Goal: Answer question/provide support: Share knowledge or assist other users

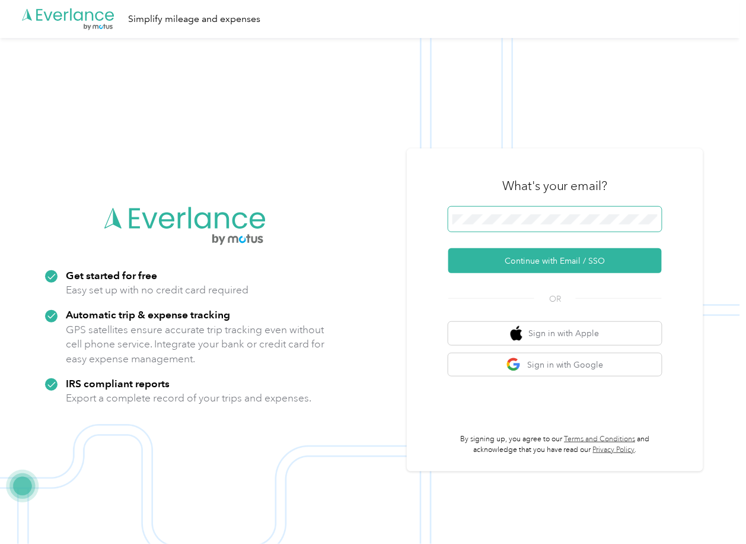
click at [471, 229] on span at bounding box center [556, 218] width 214 height 25
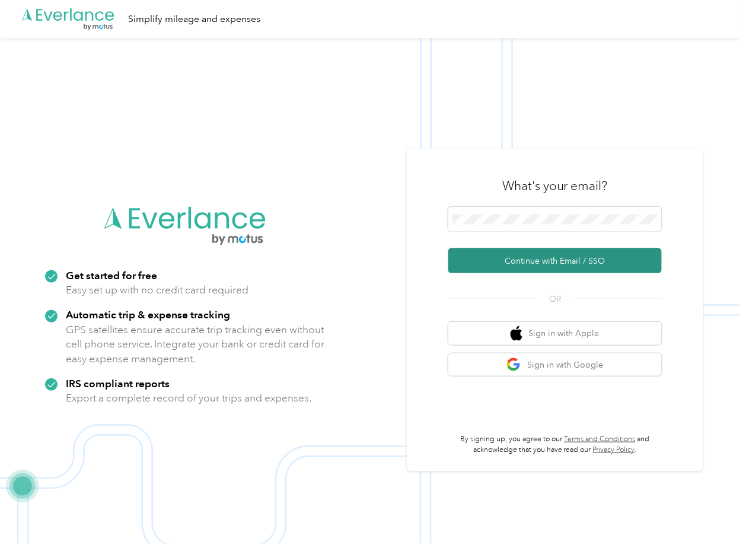
click at [472, 258] on button "Continue with Email / SSO" at bounding box center [556, 260] width 214 height 25
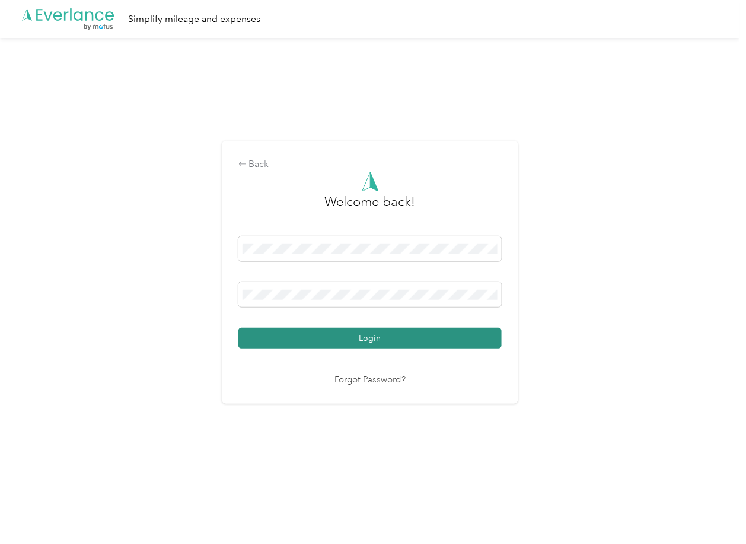
click at [297, 335] on button "Login" at bounding box center [370, 338] width 263 height 21
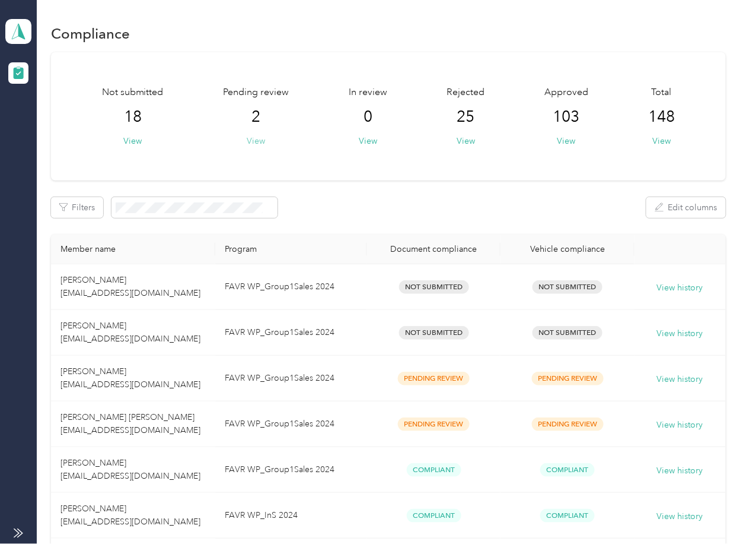
click at [263, 141] on button "View" at bounding box center [256, 141] width 18 height 12
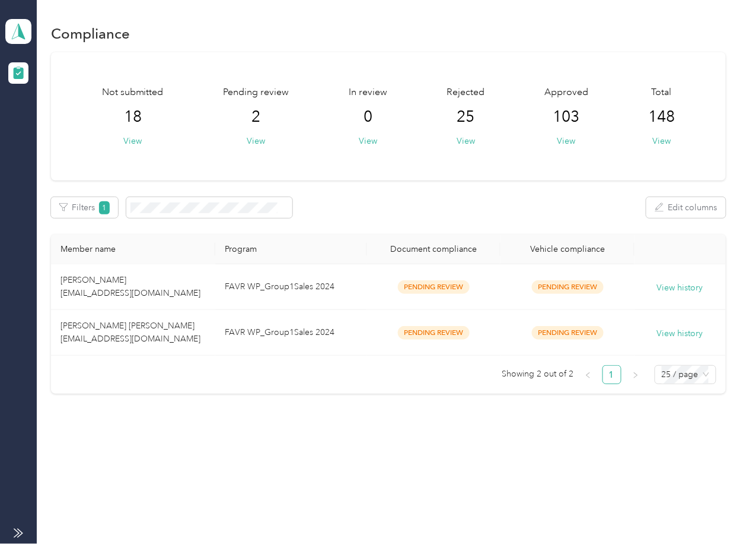
click at [487, 165] on div "Not submitted 18 View Pending review 2 View In review 0 View Rejected 25 View A…" at bounding box center [388, 116] width 675 height 128
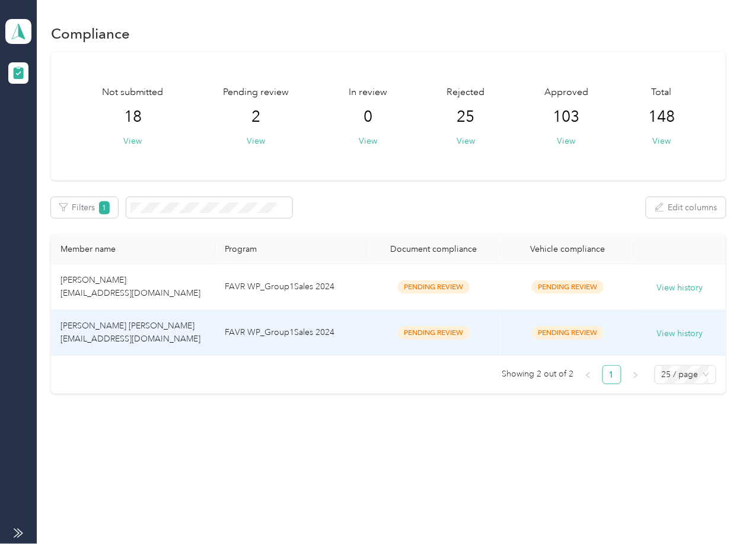
click at [215, 329] on td "[PERSON_NAME] [PERSON_NAME] [EMAIL_ADDRESS][DOMAIN_NAME]" at bounding box center [133, 333] width 164 height 46
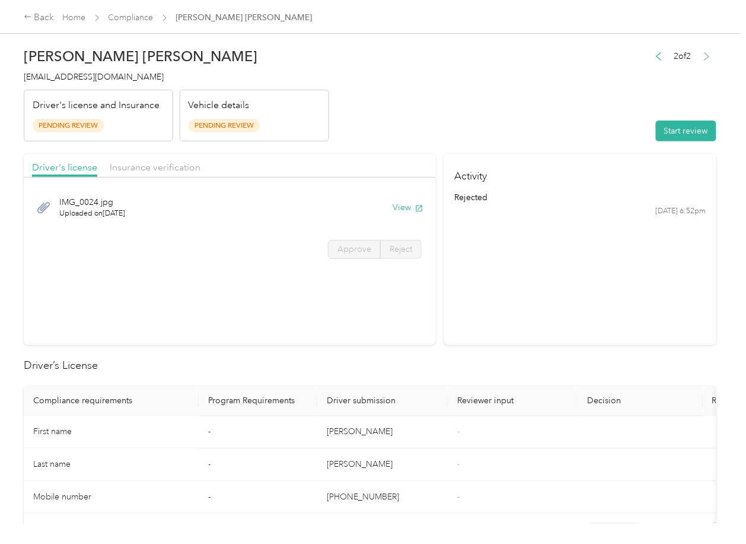
click at [507, 300] on section "Activity rejected [DATE] 6:52pm" at bounding box center [580, 249] width 272 height 191
click at [403, 206] on button "View" at bounding box center [408, 207] width 31 height 12
click at [319, 165] on div "Driver's license Insurance verification" at bounding box center [230, 166] width 412 height 24
click at [127, 160] on div "Insurance verification" at bounding box center [155, 167] width 91 height 15
click at [147, 165] on span "Insurance verification" at bounding box center [155, 166] width 91 height 11
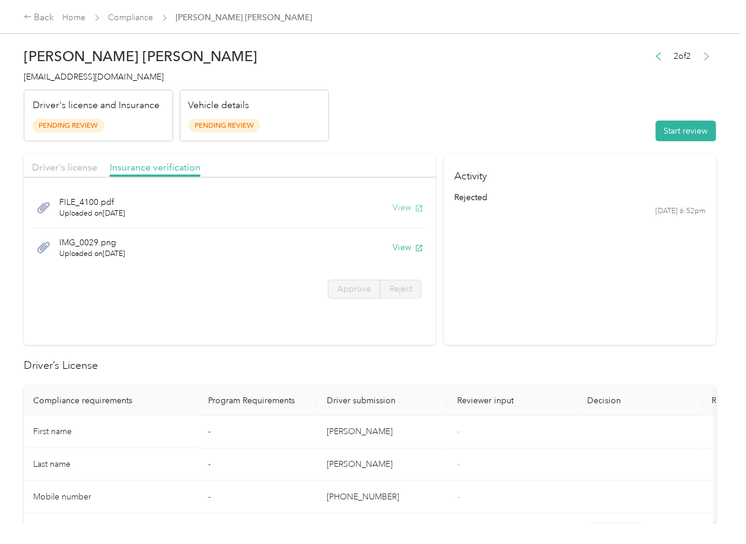
click at [401, 206] on button "View" at bounding box center [408, 207] width 31 height 12
click at [404, 248] on button "View" at bounding box center [408, 247] width 31 height 12
click at [529, 128] on header "[PERSON_NAME] [PERSON_NAME] [EMAIL_ADDRESS][DOMAIN_NAME] Driver's license and I…" at bounding box center [370, 92] width 693 height 100
click at [691, 128] on button "Start review" at bounding box center [686, 130] width 61 height 21
click at [82, 165] on span "Driver's license" at bounding box center [64, 166] width 65 height 11
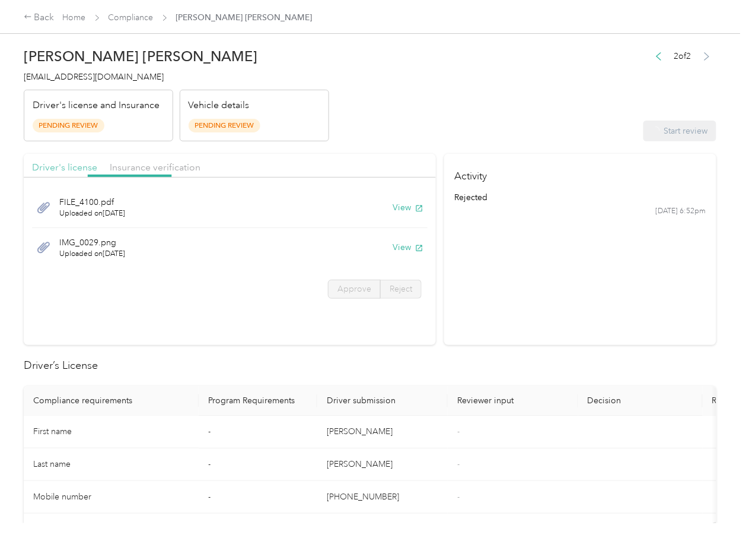
click at [76, 164] on span "Driver's license" at bounding box center [64, 166] width 65 height 11
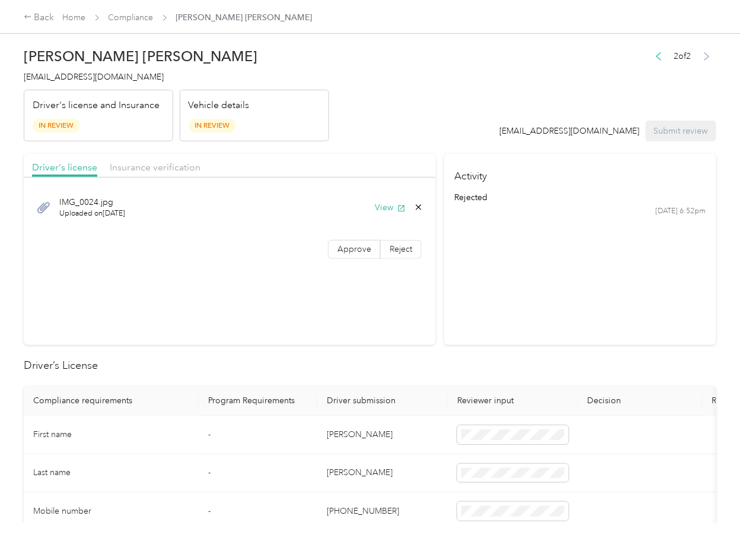
drag, startPoint x: 359, startPoint y: 250, endPoint x: 320, endPoint y: 243, distance: 39.2
click at [359, 249] on span "Approve" at bounding box center [355, 249] width 34 height 10
click at [168, 171] on span "Insurance verification" at bounding box center [155, 166] width 91 height 11
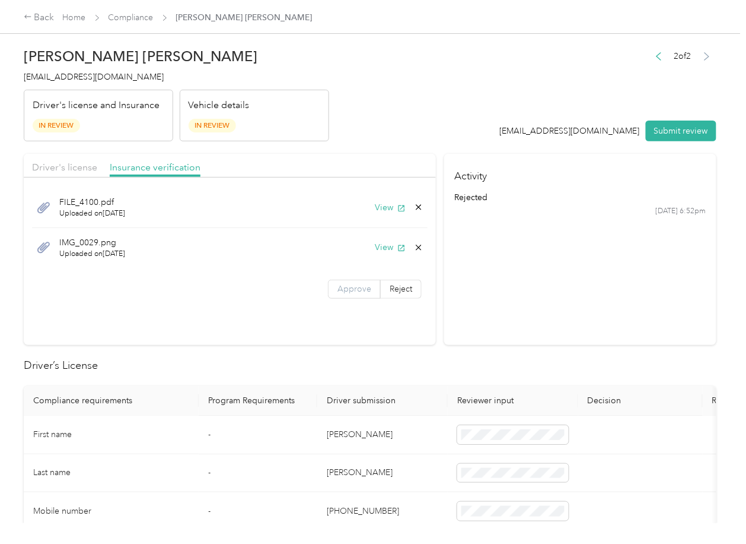
click at [358, 286] on span "Approve" at bounding box center [355, 289] width 34 height 10
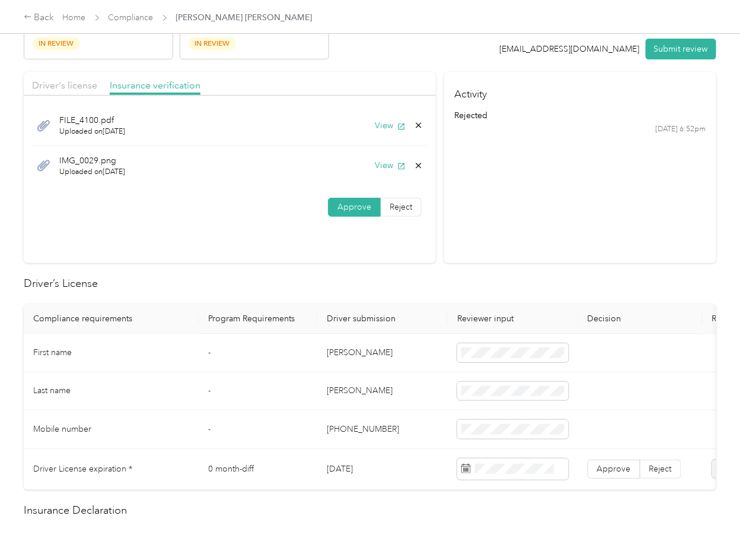
scroll to position [158, 0]
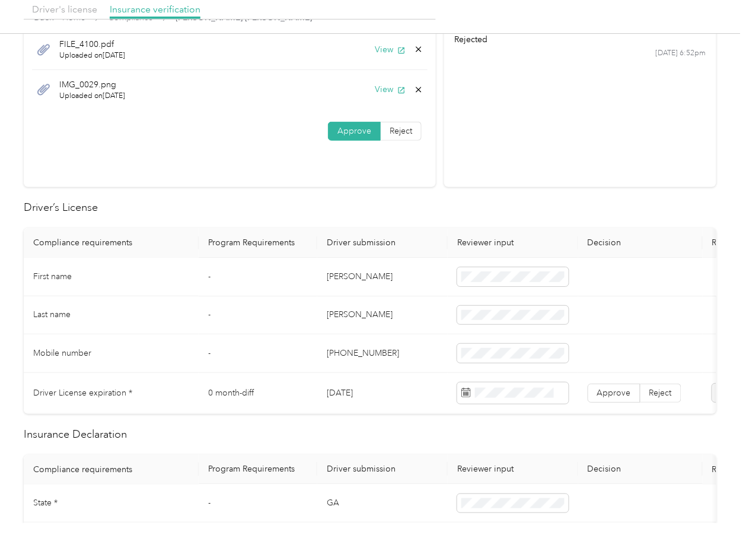
click at [351, 275] on td "[PERSON_NAME]" at bounding box center [382, 277] width 131 height 39
click at [351, 393] on td "[DATE]" at bounding box center [382, 393] width 131 height 41
copy td "[DATE]"
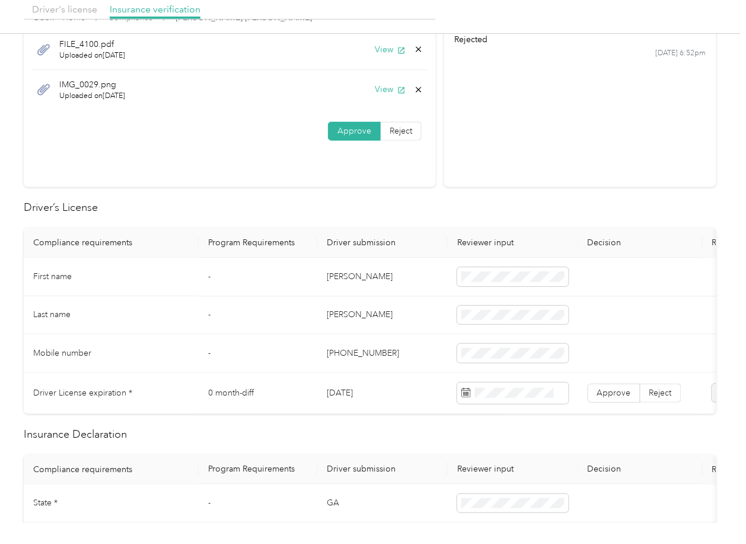
click at [361, 206] on h2 "Driver’s License" at bounding box center [370, 207] width 693 height 16
click at [603, 389] on span "Approve" at bounding box center [615, 392] width 34 height 10
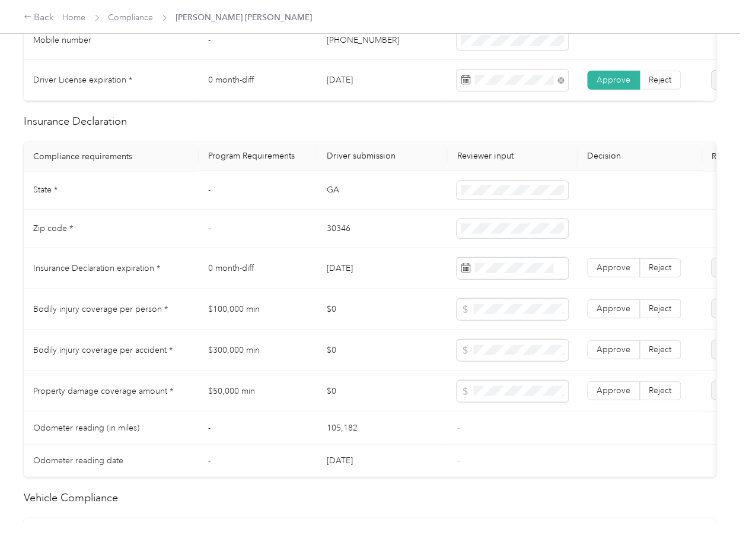
scroll to position [475, 0]
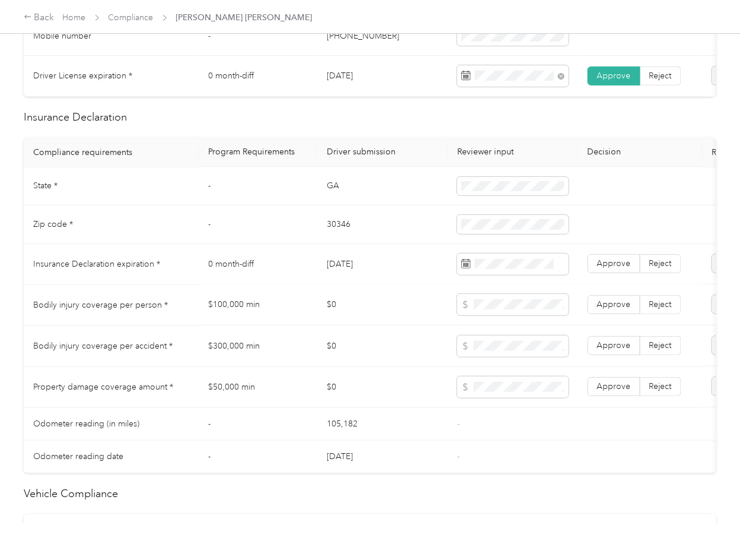
click at [241, 322] on td "$100,000 min" at bounding box center [258, 305] width 119 height 41
click at [240, 323] on td "$100,000 min" at bounding box center [258, 305] width 119 height 41
copy td "$100,000 min"
click at [231, 351] on td "$300,000 min" at bounding box center [258, 346] width 119 height 41
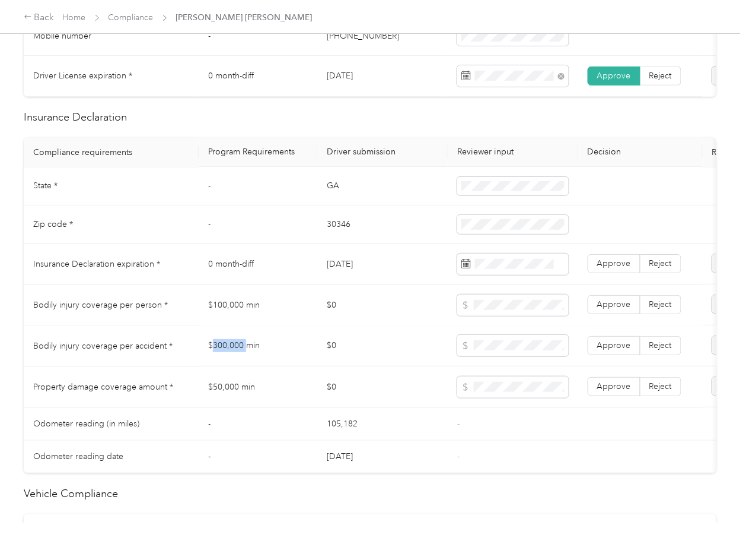
click at [231, 351] on td "$300,000 min" at bounding box center [258, 346] width 119 height 41
copy td "$300,000 min"
click at [610, 351] on span "Approve" at bounding box center [615, 346] width 34 height 10
click at [618, 310] on span "Approve" at bounding box center [615, 305] width 34 height 10
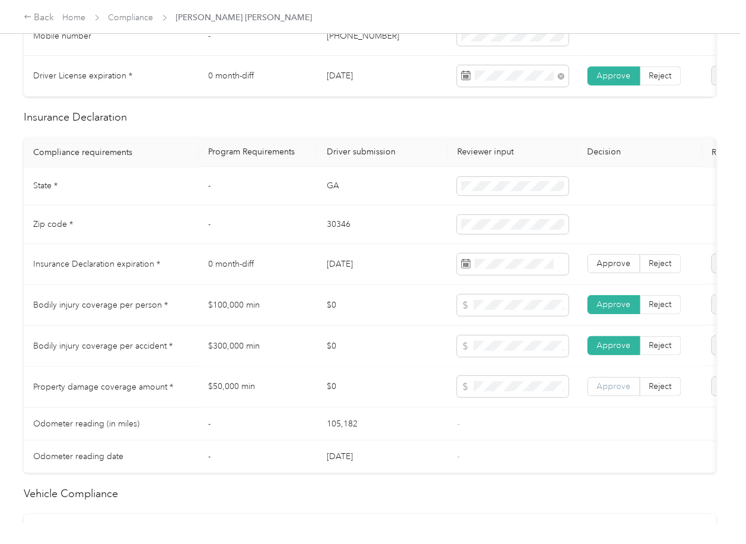
click at [622, 392] on span "Approve" at bounding box center [615, 387] width 34 height 10
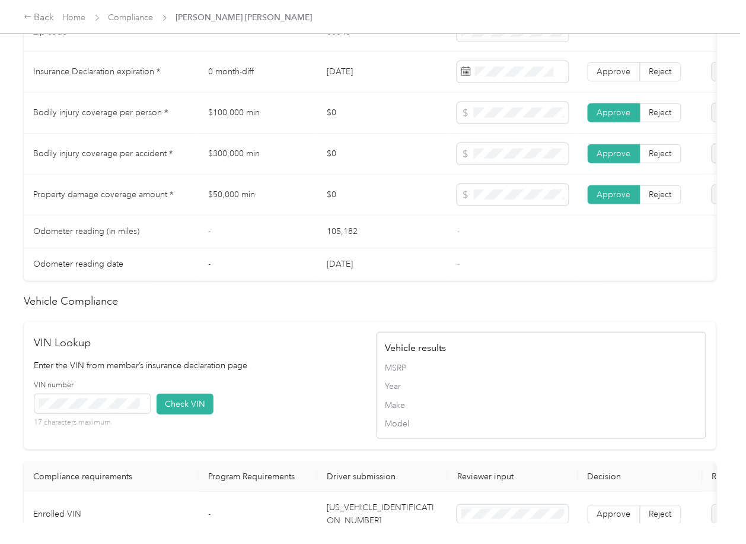
scroll to position [997, 0]
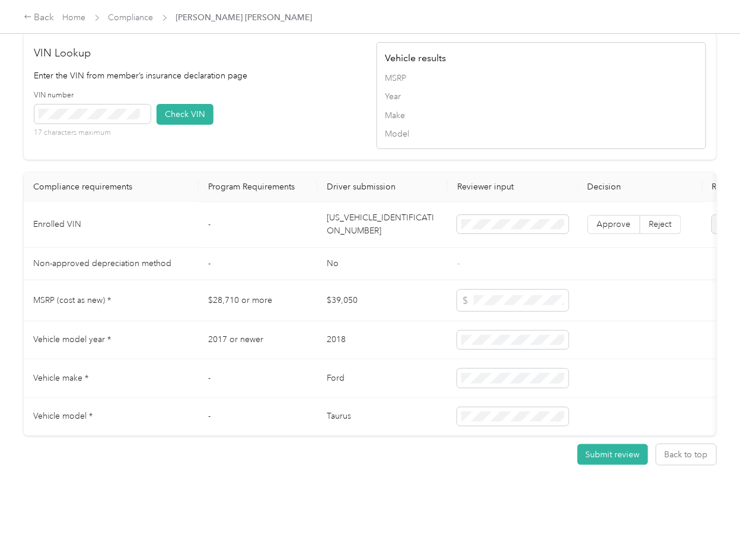
click at [363, 202] on td "[US_VEHICLE_IDENTIFICATION_NUMBER]" at bounding box center [382, 225] width 131 height 46
copy td "[US_VEHICLE_IDENTIFICATION_NUMBER]"
click at [316, 134] on div "VIN Lookup Enter the VIN from member’s insurance declaration page VIN number 17…" at bounding box center [370, 96] width 693 height 128
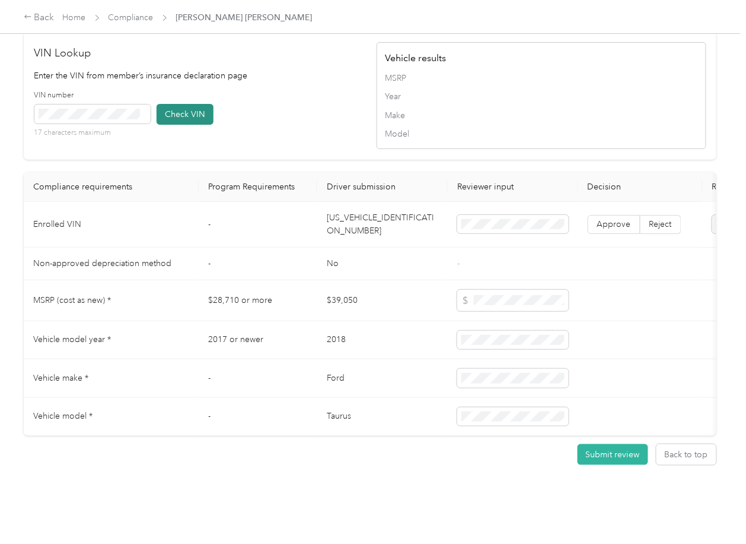
click at [177, 104] on button "Check VIN" at bounding box center [185, 114] width 57 height 21
drag, startPoint x: 605, startPoint y: 204, endPoint x: 62, endPoint y: 233, distance: 544.4
click at [605, 219] on span "Approve" at bounding box center [615, 224] width 34 height 10
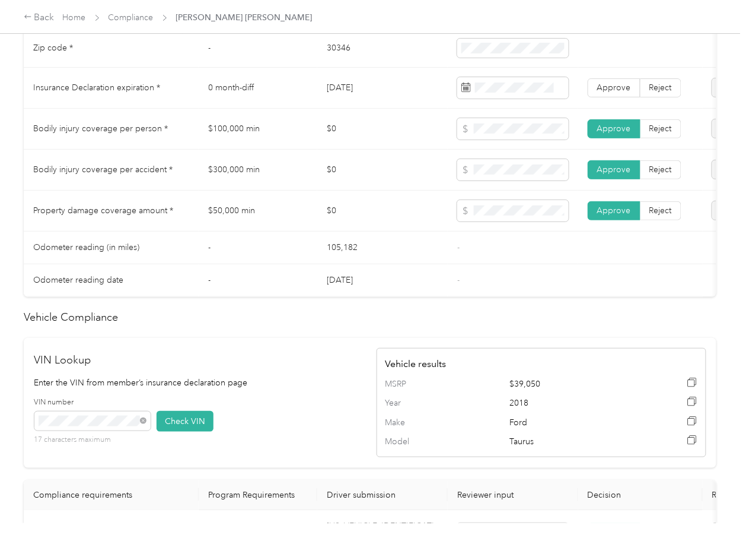
scroll to position [601, 0]
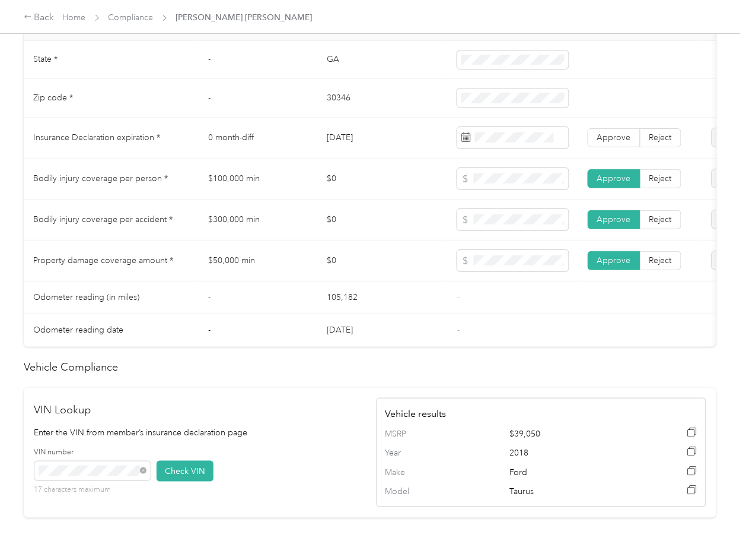
click at [366, 154] on td "[DATE]" at bounding box center [382, 137] width 131 height 41
copy td "[DATE]"
click at [605, 142] on span "Approve" at bounding box center [615, 137] width 34 height 10
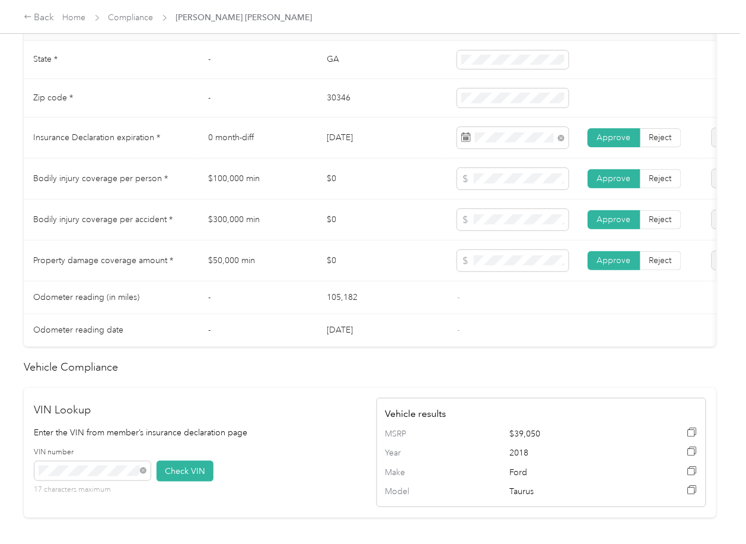
click at [298, 307] on td "-" at bounding box center [258, 297] width 119 height 33
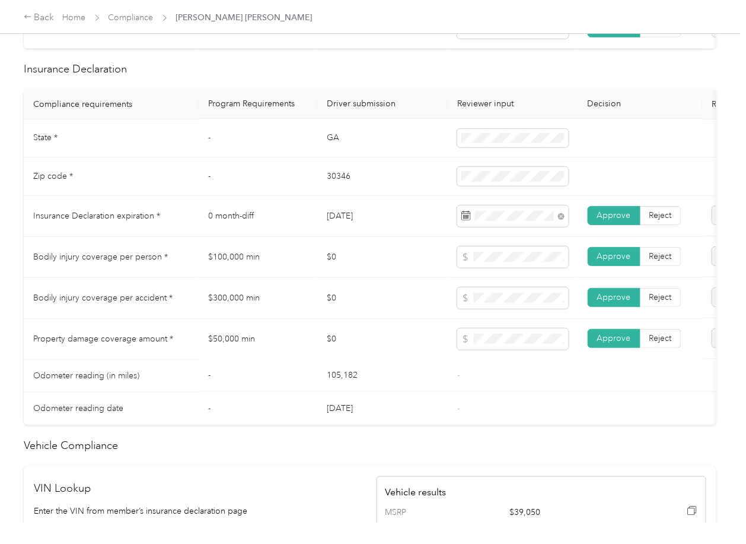
scroll to position [522, 0]
click at [337, 148] on td "GA" at bounding box center [382, 139] width 131 height 39
click at [303, 147] on td "-" at bounding box center [258, 139] width 119 height 39
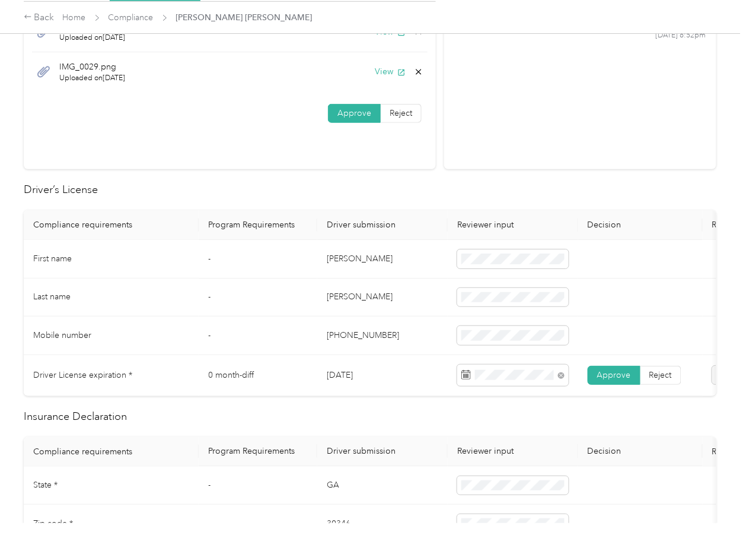
scroll to position [0, 0]
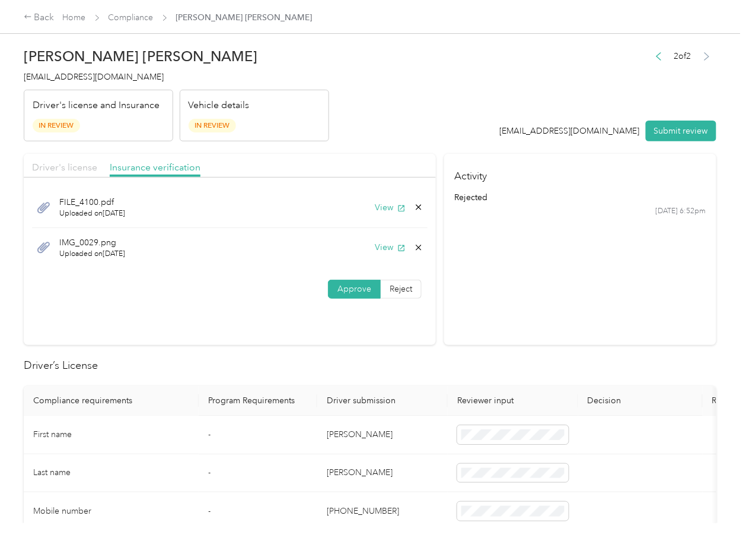
click at [65, 167] on span "Driver's license" at bounding box center [64, 166] width 65 height 11
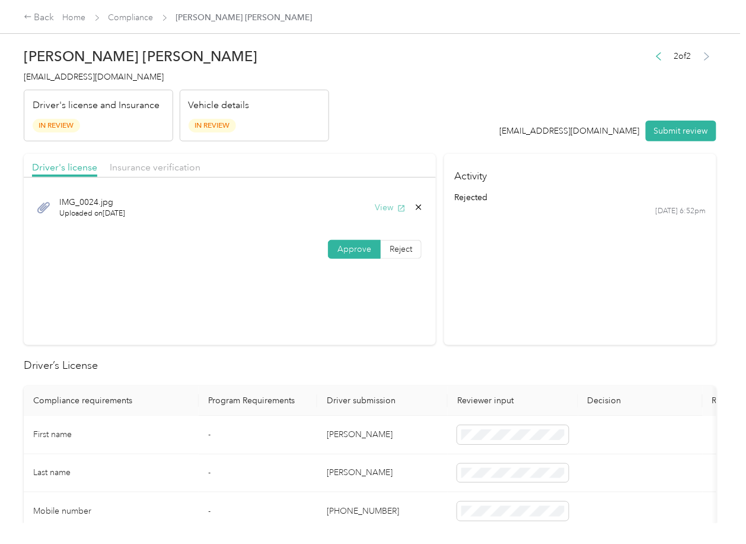
click at [400, 209] on icon "button" at bounding box center [402, 208] width 8 height 8
drag, startPoint x: 659, startPoint y: 117, endPoint x: 554, endPoint y: 126, distance: 106.0
click at [659, 117] on div "2 of 2 [EMAIL_ADDRESS][DOMAIN_NAME] Submit review" at bounding box center [608, 95] width 217 height 94
click at [694, 138] on button "Submit review" at bounding box center [681, 130] width 71 height 21
click at [81, 82] on h4 "[EMAIL_ADDRESS][DOMAIN_NAME]" at bounding box center [177, 77] width 306 height 12
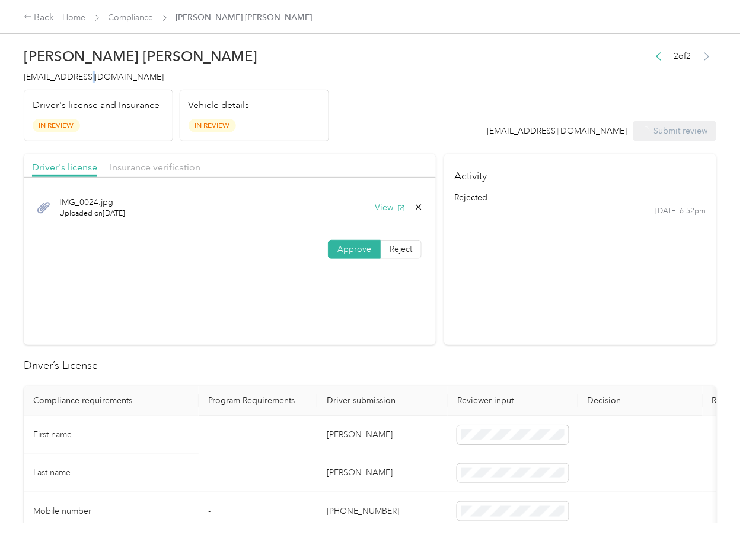
click at [81, 82] on h4 "[EMAIL_ADDRESS][DOMAIN_NAME]" at bounding box center [177, 77] width 306 height 12
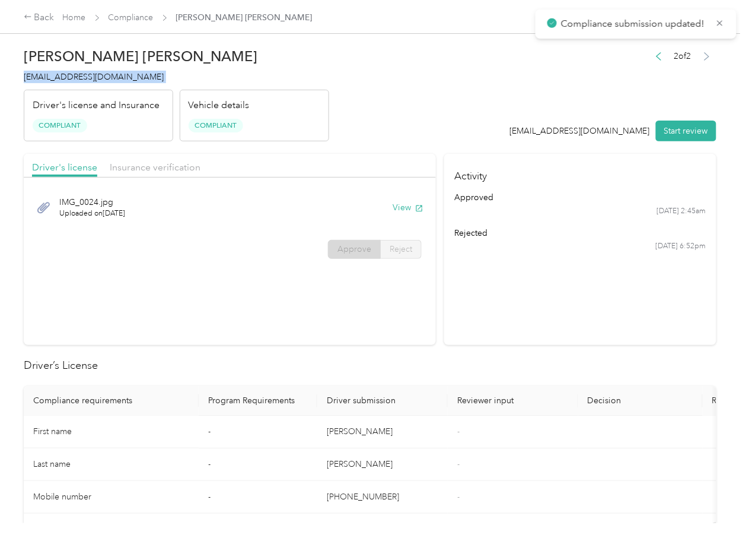
copy span "[EMAIL_ADDRESS][DOMAIN_NAME]"
drag, startPoint x: 476, startPoint y: 335, endPoint x: 476, endPoint y: 326, distance: 8.9
click at [476, 335] on section "Activity approved [DATE] 2:45am rejected [DATE] 6:52pm" at bounding box center [580, 249] width 272 height 191
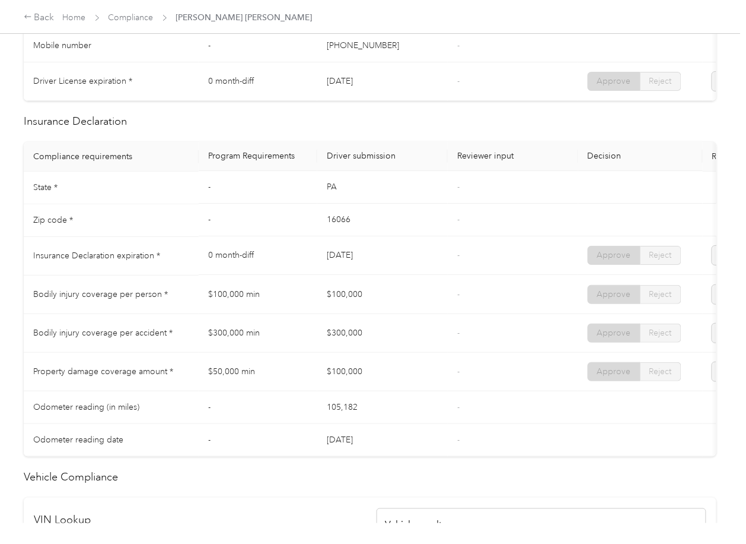
scroll to position [554, 0]
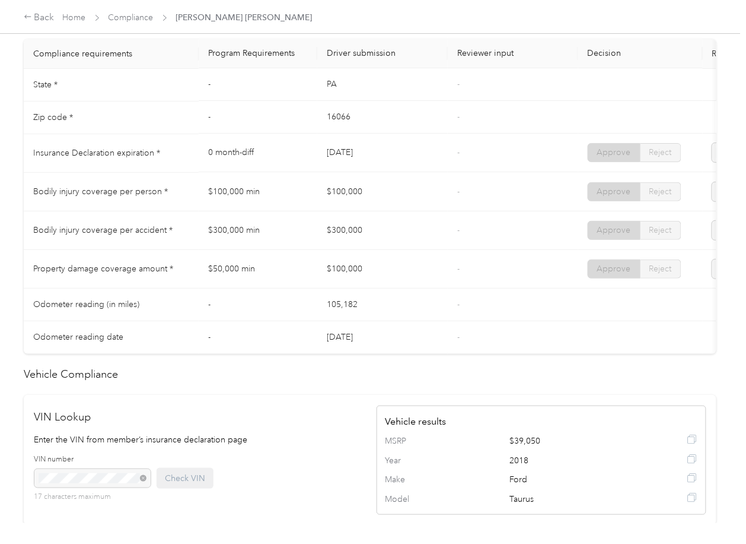
click at [453, 284] on td "-" at bounding box center [513, 269] width 131 height 39
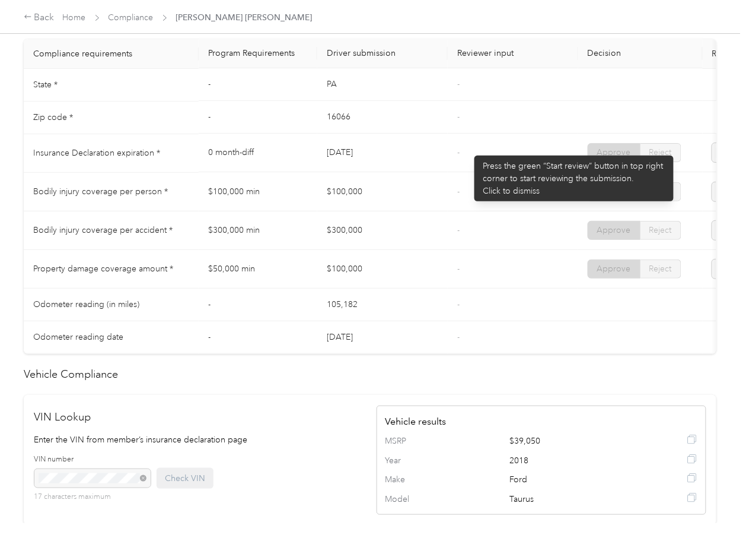
drag, startPoint x: 460, startPoint y: 169, endPoint x: 365, endPoint y: 184, distance: 96.2
click at [459, 170] on td "-" at bounding box center [513, 153] width 131 height 39
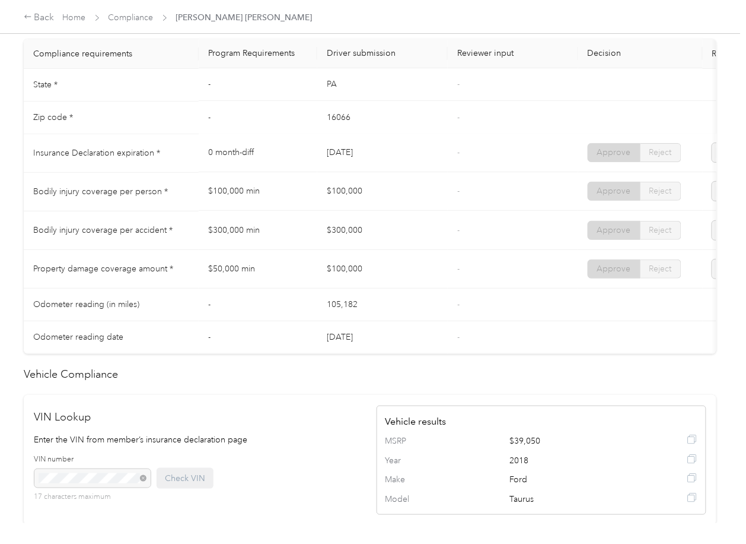
drag, startPoint x: 324, startPoint y: 161, endPoint x: 371, endPoint y: 165, distance: 47.6
click at [364, 158] on td "[DATE]" at bounding box center [382, 153] width 131 height 39
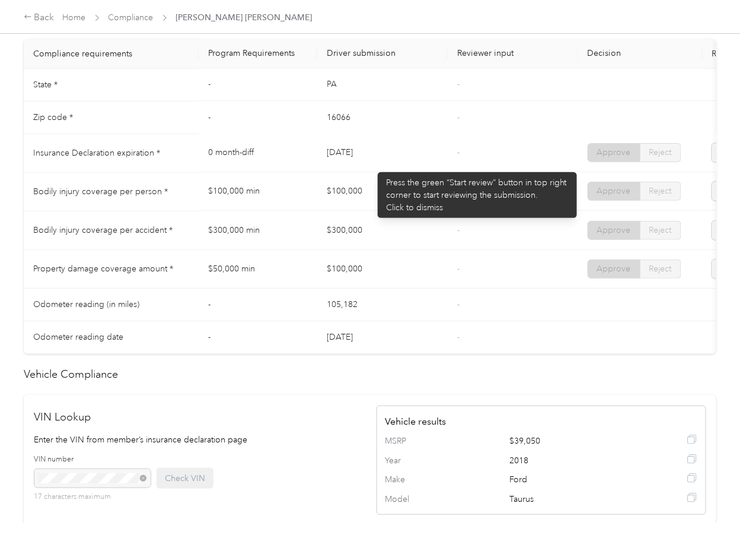
click at [372, 166] on td "[DATE]" at bounding box center [382, 153] width 131 height 39
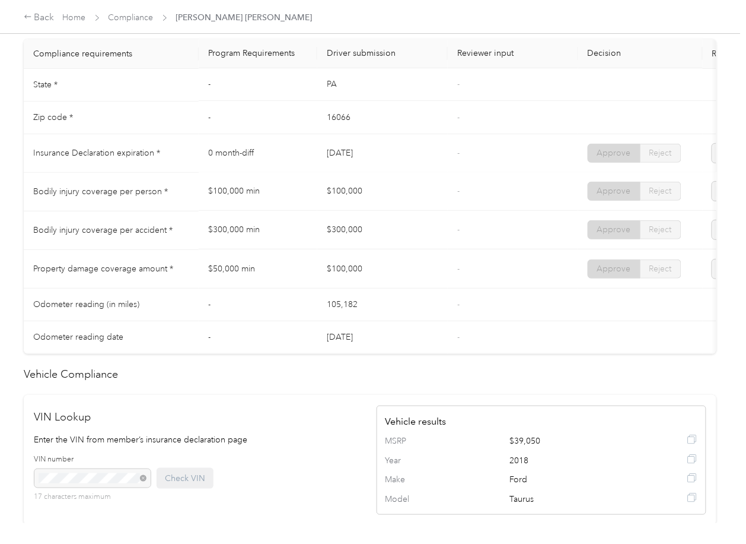
drag, startPoint x: 300, startPoint y: 196, endPoint x: 352, endPoint y: 204, distance: 52.8
click at [358, 197] on tr "Bodily injury coverage per person * $100,000 min $100,000 - Approve Reject" at bounding box center [442, 192] width 837 height 39
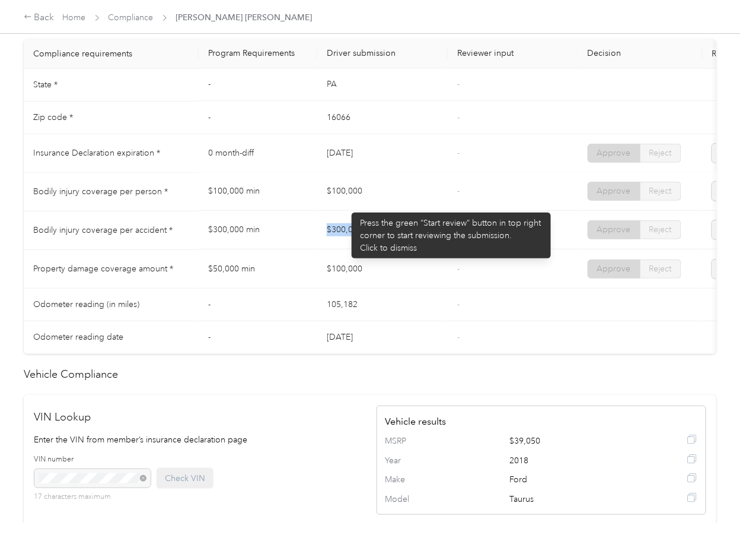
drag, startPoint x: 303, startPoint y: 236, endPoint x: 383, endPoint y: 237, distance: 80.1
click at [383, 237] on tr "Bodily injury coverage per accident * $300,000 min $300,000 - Approve Reject" at bounding box center [442, 230] width 837 height 39
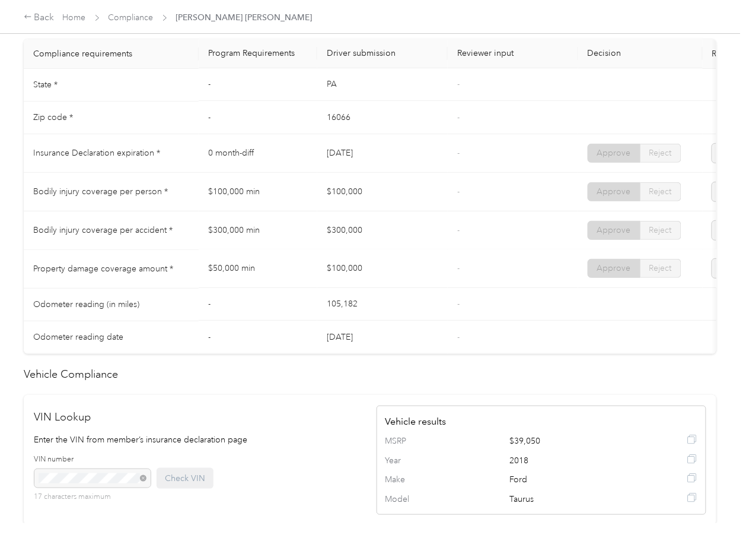
drag, startPoint x: 329, startPoint y: 277, endPoint x: 427, endPoint y: 280, distance: 98.6
click at [401, 280] on td "$100,000" at bounding box center [382, 269] width 131 height 39
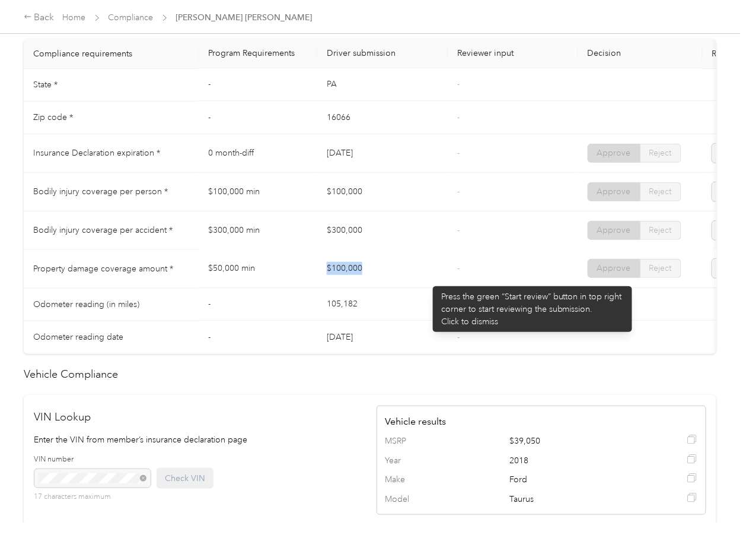
click at [428, 280] on td "$100,000" at bounding box center [382, 269] width 131 height 39
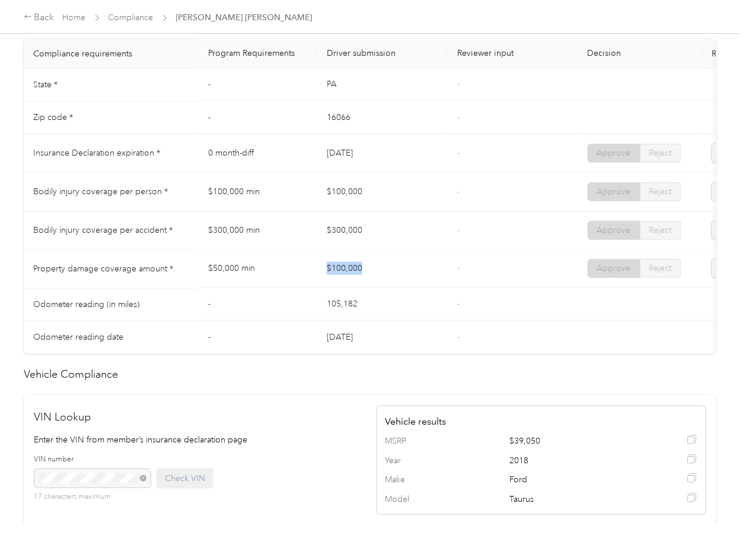
click at [428, 288] on td "$100,000" at bounding box center [382, 269] width 131 height 39
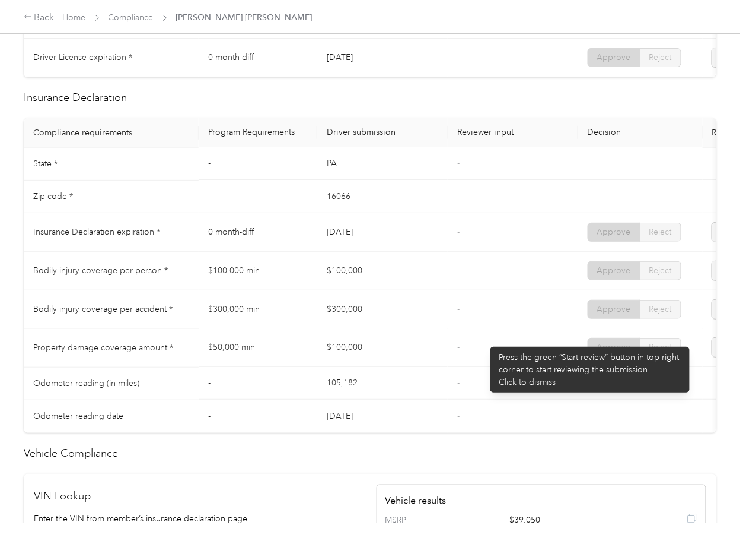
scroll to position [0, 0]
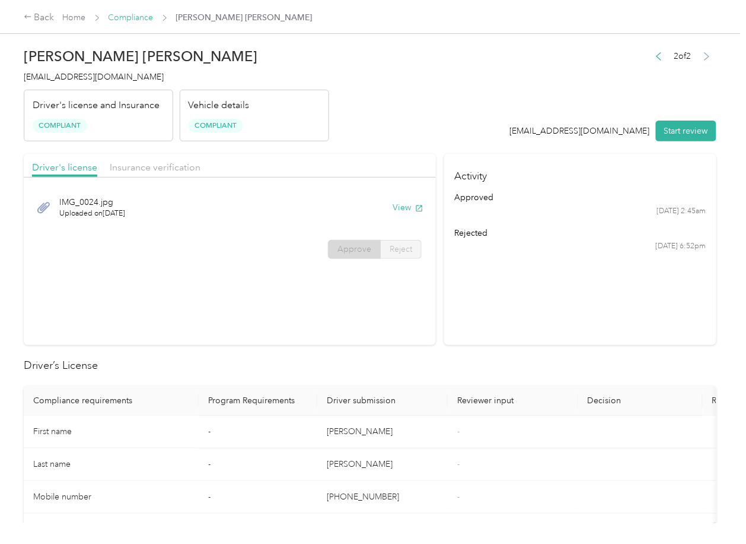
click at [121, 18] on link "Compliance" at bounding box center [131, 17] width 45 height 10
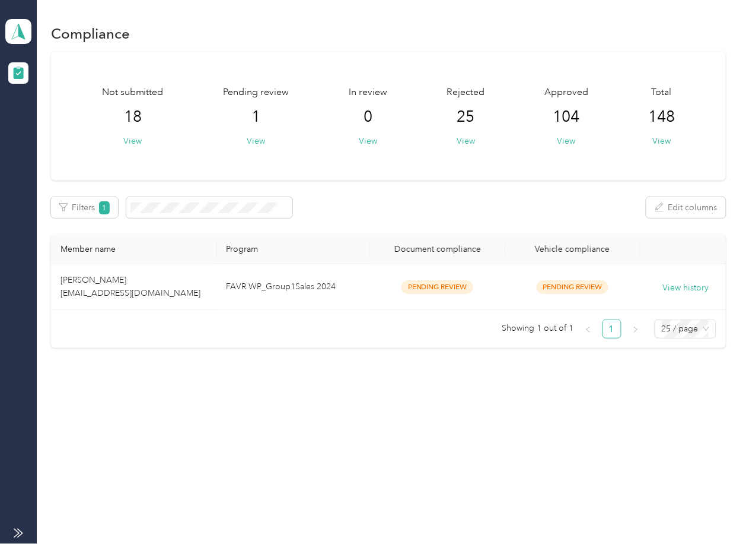
drag, startPoint x: 539, startPoint y: 389, endPoint x: 456, endPoint y: 328, distance: 103.0
click at [539, 386] on div "Compliance Not submitted 18 View Pending review 1 View In review 0 View Rejecte…" at bounding box center [389, 206] width 704 height 412
click at [288, 291] on td "FAVR WP_Group1Sales 2024" at bounding box center [294, 287] width 154 height 46
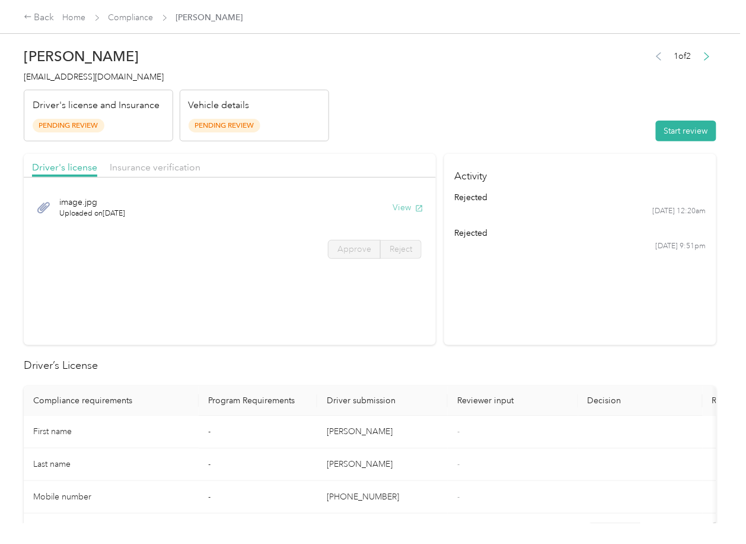
click at [395, 203] on button "View" at bounding box center [408, 207] width 31 height 12
drag, startPoint x: 350, startPoint y: 138, endPoint x: 217, endPoint y: 151, distance: 133.6
click at [349, 138] on header "[PERSON_NAME] [EMAIL_ADDRESS][DOMAIN_NAME] Driver's license and Insurance Pendi…" at bounding box center [370, 92] width 693 height 100
click at [166, 167] on span "Insurance verification" at bounding box center [155, 166] width 91 height 11
drag, startPoint x: 140, startPoint y: 167, endPoint x: 141, endPoint y: 176, distance: 9.0
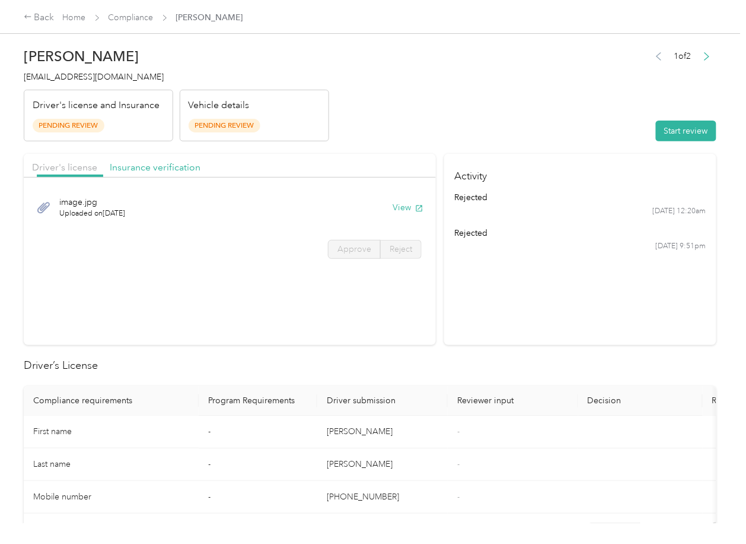
click at [139, 167] on span "Insurance verification" at bounding box center [155, 166] width 91 height 11
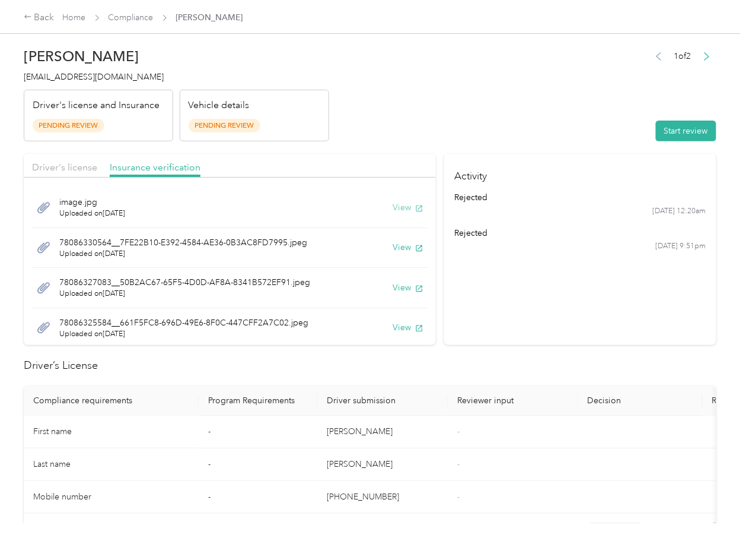
click at [393, 208] on button "View" at bounding box center [408, 207] width 31 height 12
click at [393, 249] on button "View" at bounding box center [408, 247] width 31 height 12
click at [393, 287] on button "View" at bounding box center [408, 287] width 31 height 12
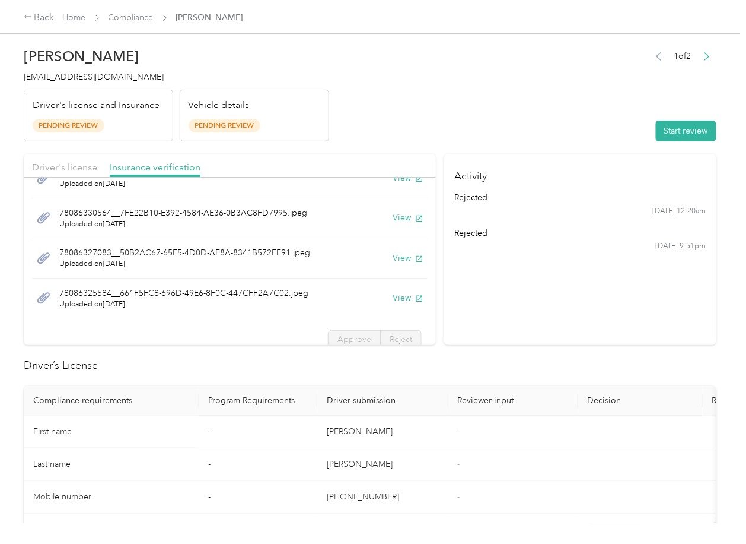
scroll to position [34, 0]
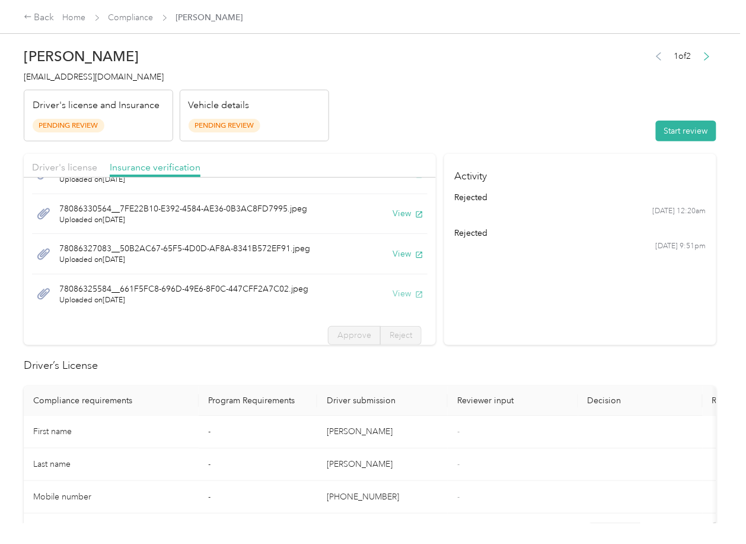
click at [393, 298] on button "View" at bounding box center [408, 293] width 31 height 12
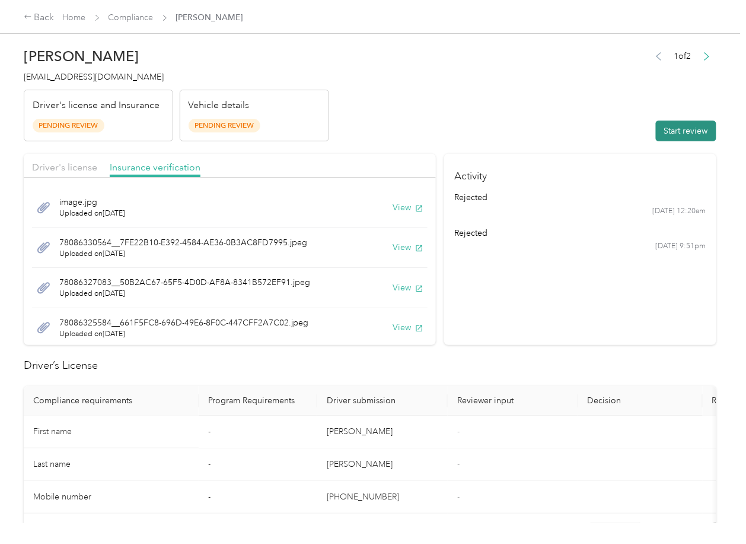
click at [665, 124] on button "Start review" at bounding box center [686, 130] width 61 height 21
click at [74, 167] on span "Driver's license" at bounding box center [64, 166] width 65 height 11
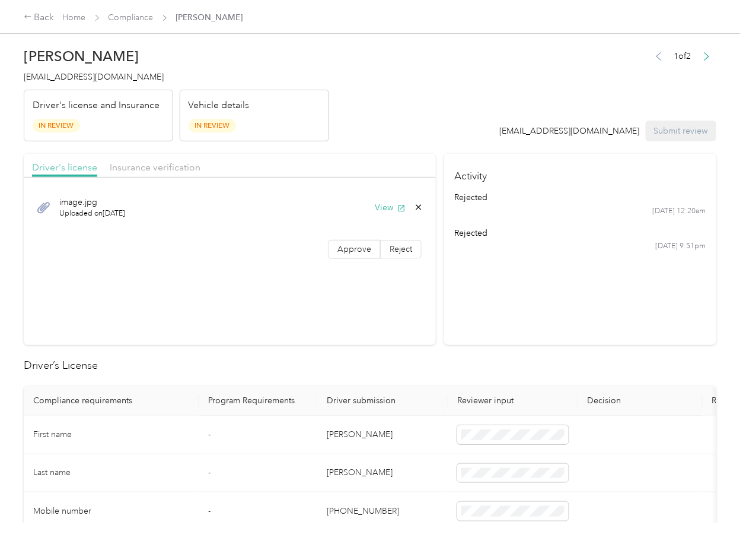
click at [78, 167] on span "Driver's license" at bounding box center [64, 166] width 65 height 11
click at [338, 252] on span "Approve" at bounding box center [355, 249] width 34 height 10
click at [169, 167] on span "Insurance verification" at bounding box center [155, 166] width 91 height 11
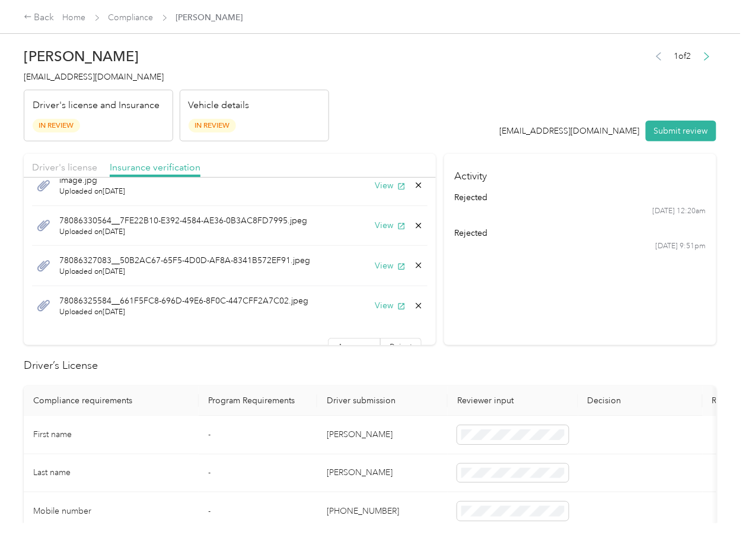
scroll to position [42, 0]
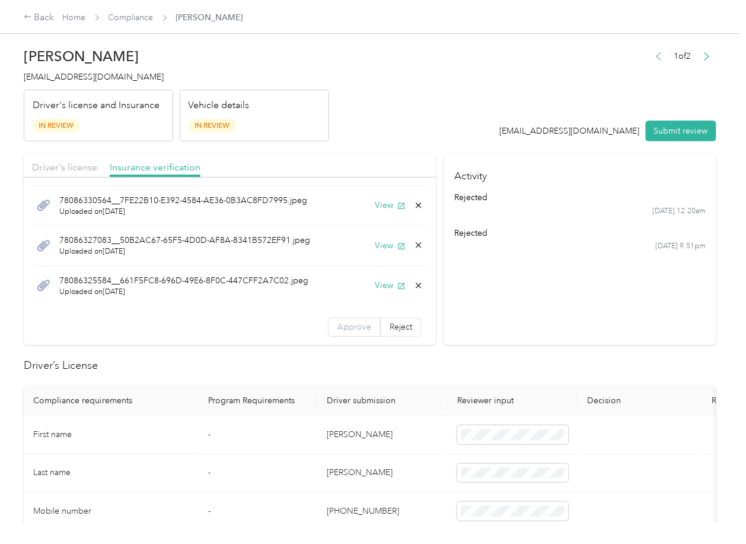
click at [344, 323] on span "Approve" at bounding box center [355, 327] width 34 height 10
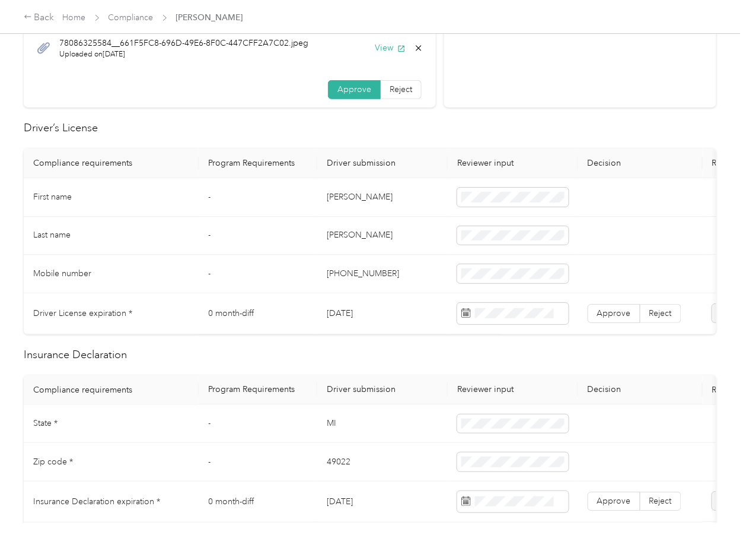
click at [350, 311] on td "[DATE]" at bounding box center [382, 313] width 131 height 41
copy td "[DATE]"
click at [509, 358] on span at bounding box center [509, 353] width 92 height 19
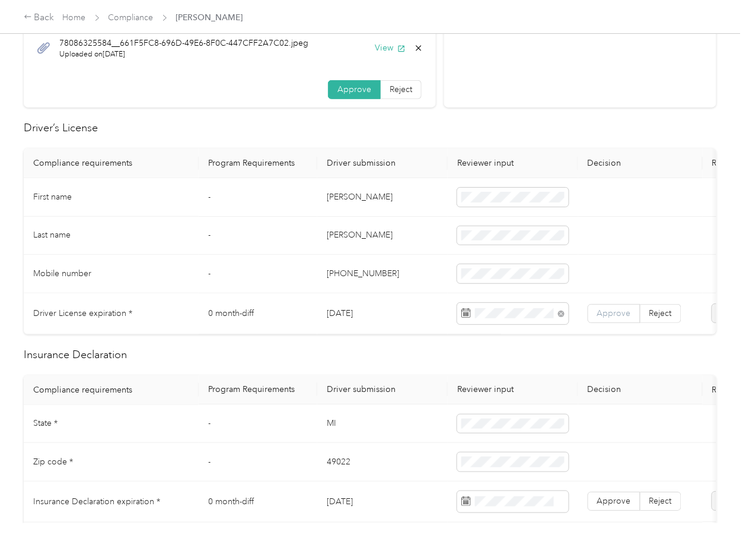
click at [604, 312] on span "Approve" at bounding box center [615, 313] width 34 height 10
click at [433, 262] on td "[PHONE_NUMBER]" at bounding box center [382, 274] width 131 height 39
click at [298, 243] on td "-" at bounding box center [258, 236] width 119 height 39
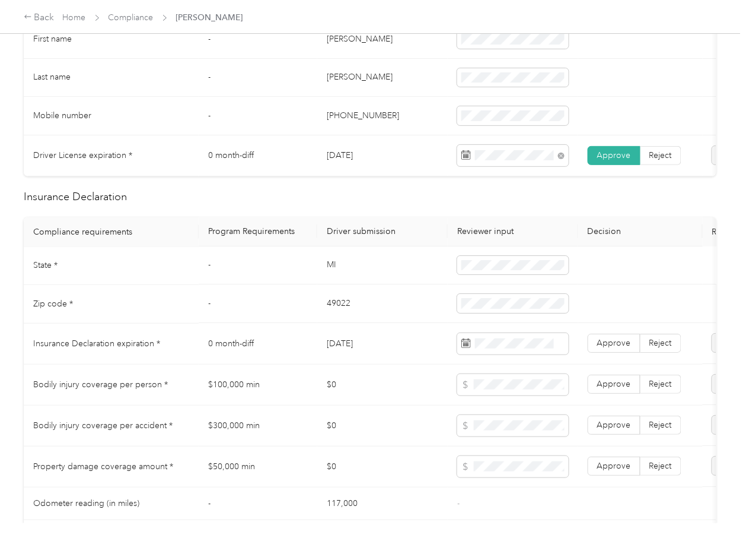
click at [316, 279] on tr "State * - [US_STATE]" at bounding box center [442, 266] width 837 height 39
click at [316, 279] on td "-" at bounding box center [258, 266] width 119 height 39
copy td "-"
click at [323, 278] on td "MI" at bounding box center [382, 266] width 131 height 39
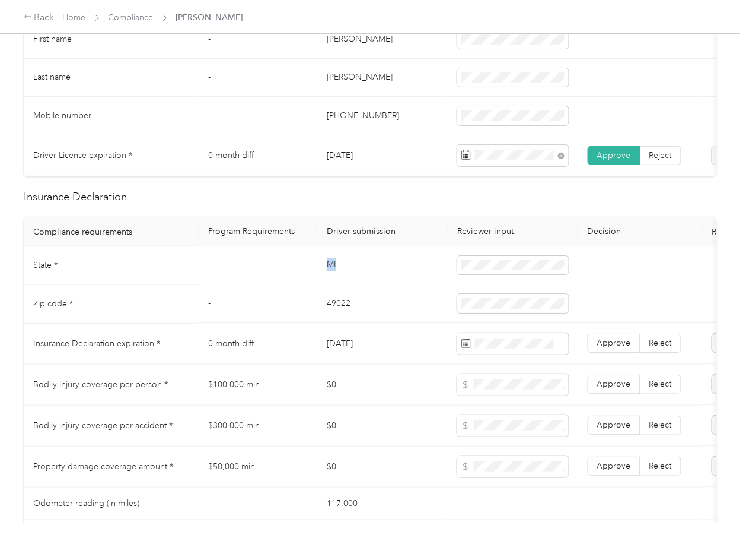
click at [323, 278] on td "MI" at bounding box center [382, 266] width 131 height 39
click at [459, 272] on span at bounding box center [514, 265] width 112 height 19
click at [326, 279] on td "MI" at bounding box center [382, 266] width 131 height 39
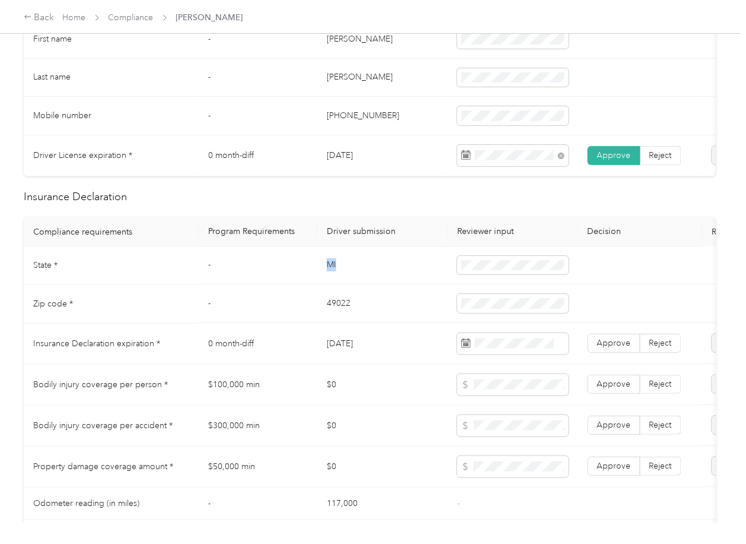
click at [326, 279] on td "MI" at bounding box center [382, 266] width 131 height 39
copy td "MI"
click at [377, 285] on td "MI" at bounding box center [382, 266] width 131 height 39
click at [613, 348] on span "Approve" at bounding box center [615, 343] width 34 height 10
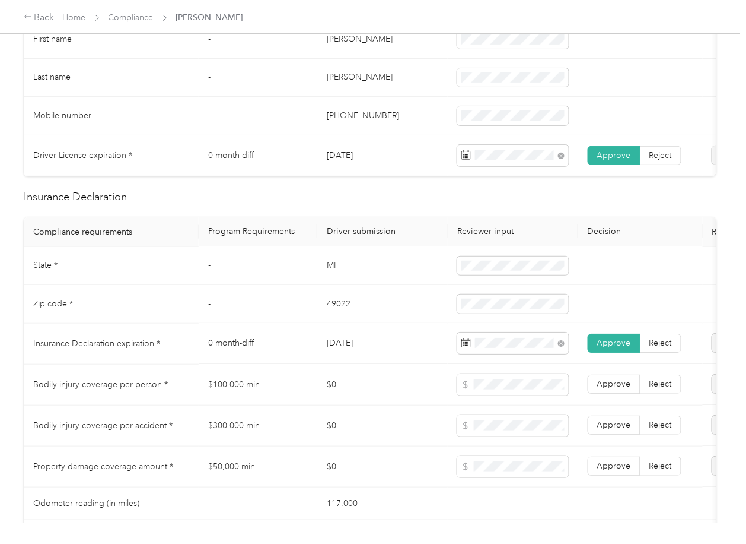
click at [274, 354] on td "0 month-diff" at bounding box center [258, 343] width 119 height 41
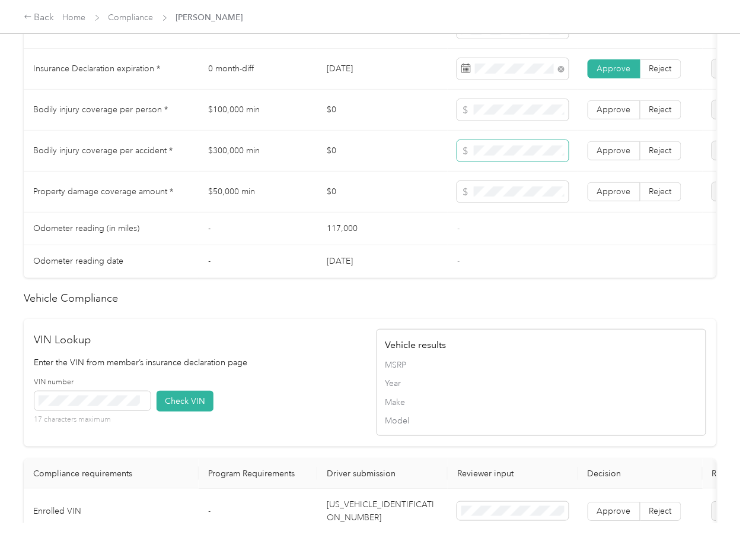
scroll to position [997, 0]
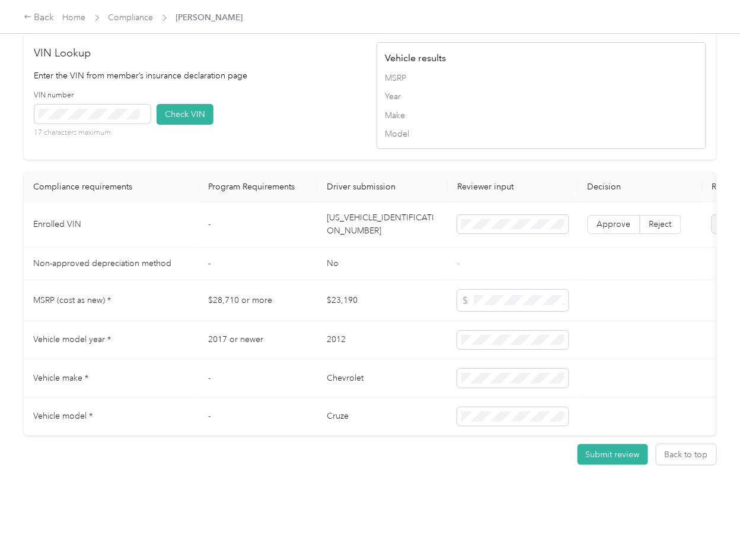
click at [387, 209] on td "[US_VEHICLE_IDENTIFICATION_NUMBER]" at bounding box center [382, 225] width 131 height 46
copy td "[US_VEHICLE_IDENTIFICATION_NUMBER]"
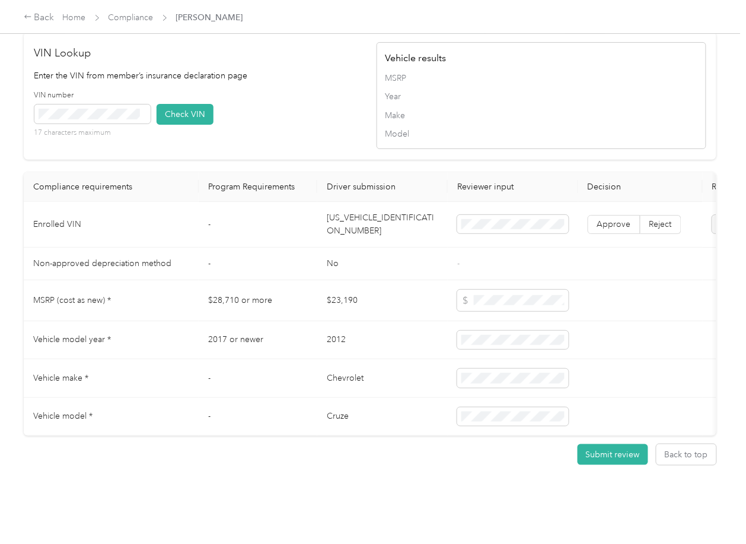
click at [244, 98] on div "VIN number 17 characters maximum Check VIN" at bounding box center [199, 118] width 330 height 56
click at [171, 104] on button "Check VIN" at bounding box center [185, 114] width 57 height 21
click at [609, 219] on span "Approve" at bounding box center [615, 224] width 34 height 10
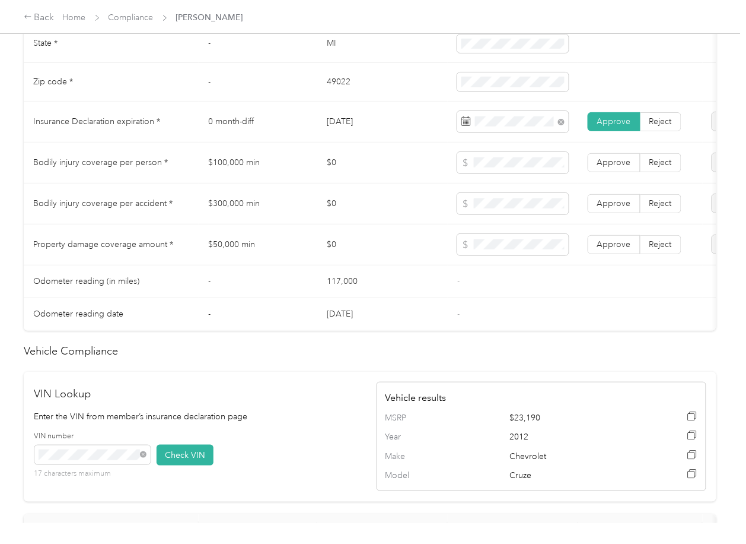
scroll to position [601, 0]
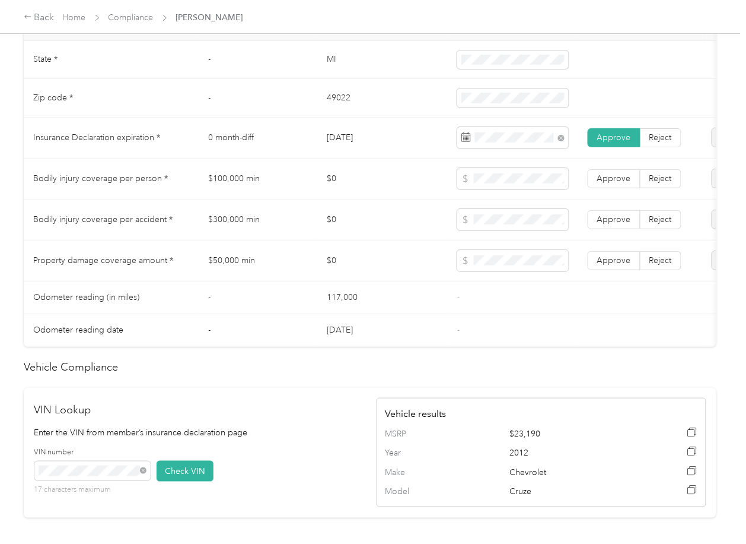
click at [223, 184] on td "$100,000 min" at bounding box center [258, 178] width 119 height 41
click at [608, 265] on span "Approve" at bounding box center [615, 260] width 34 height 10
click at [608, 224] on span "Approve" at bounding box center [615, 219] width 34 height 10
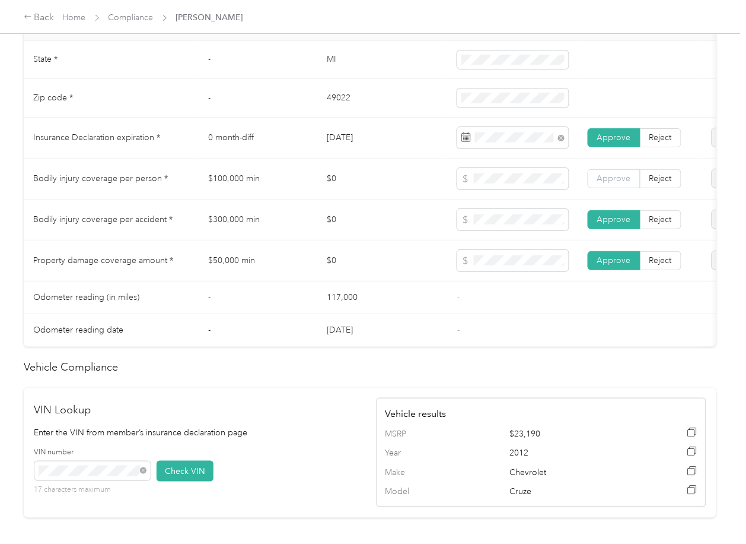
click at [610, 183] on span "Approve" at bounding box center [615, 178] width 34 height 10
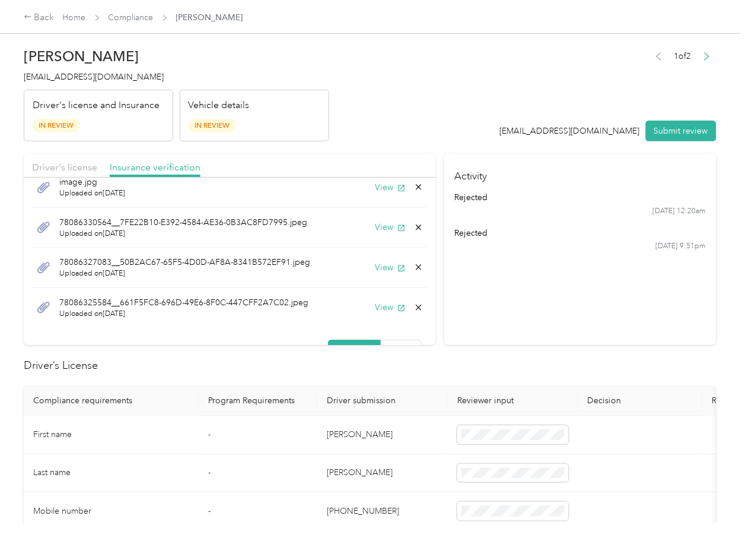
scroll to position [0, 0]
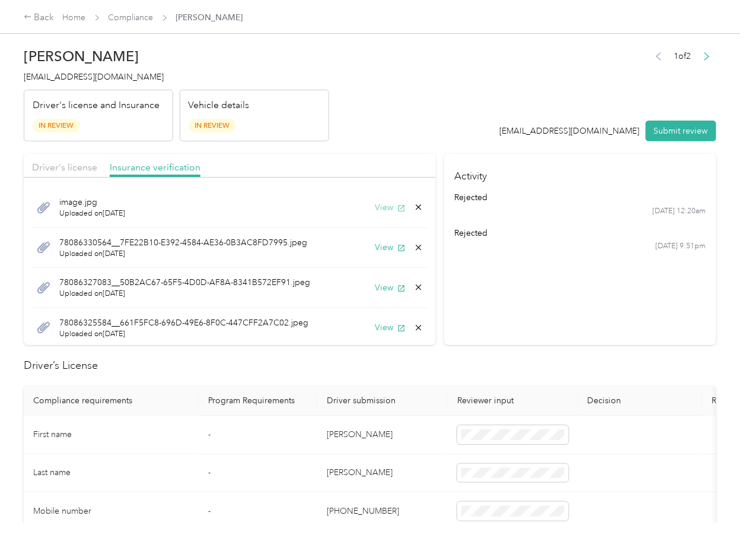
click at [375, 204] on button "View" at bounding box center [390, 207] width 31 height 12
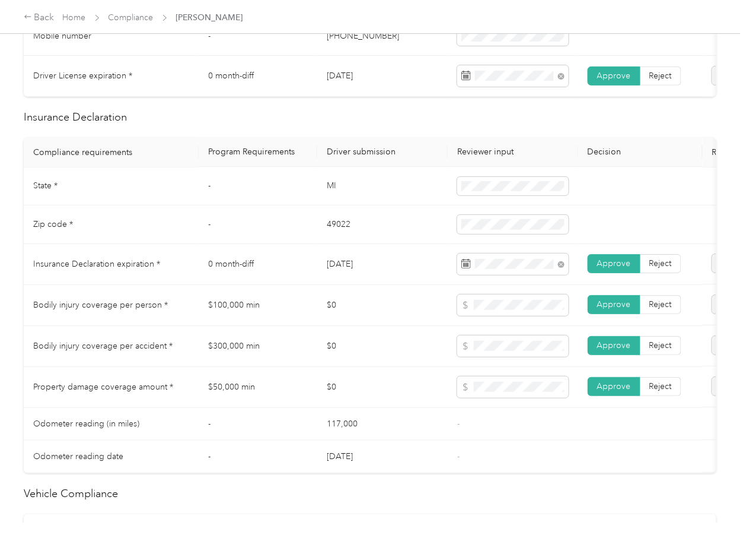
scroll to position [0, 88]
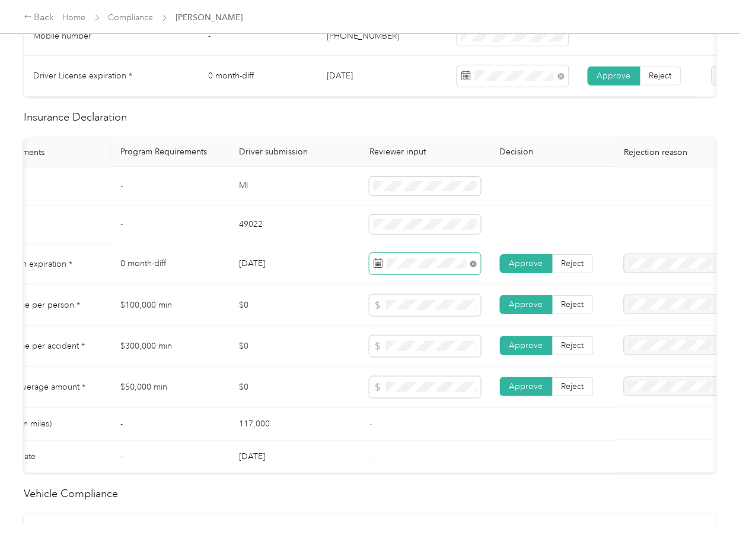
drag, startPoint x: 473, startPoint y: 275, endPoint x: 593, endPoint y: 278, distance: 119.9
click at [475, 268] on icon at bounding box center [474, 264] width 7 height 7
click at [581, 269] on span "Reject" at bounding box center [573, 264] width 23 height 10
click at [649, 355] on span "Expired Insurance Policy" at bounding box center [667, 360] width 68 height 23
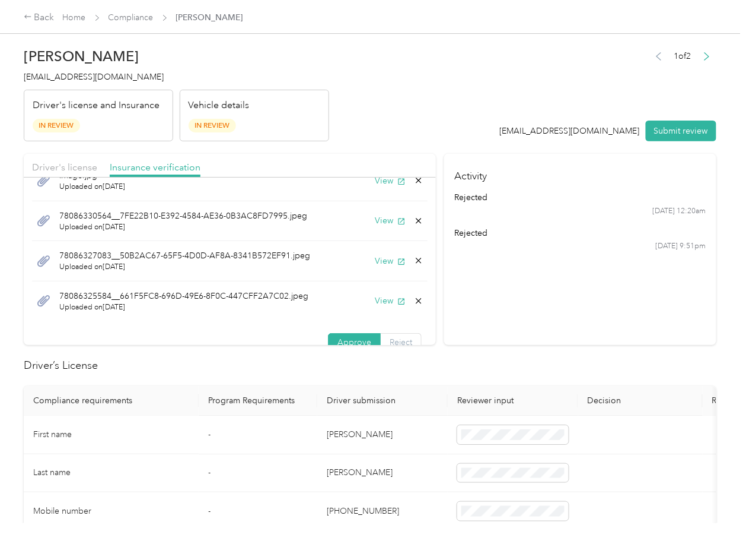
scroll to position [42, 0]
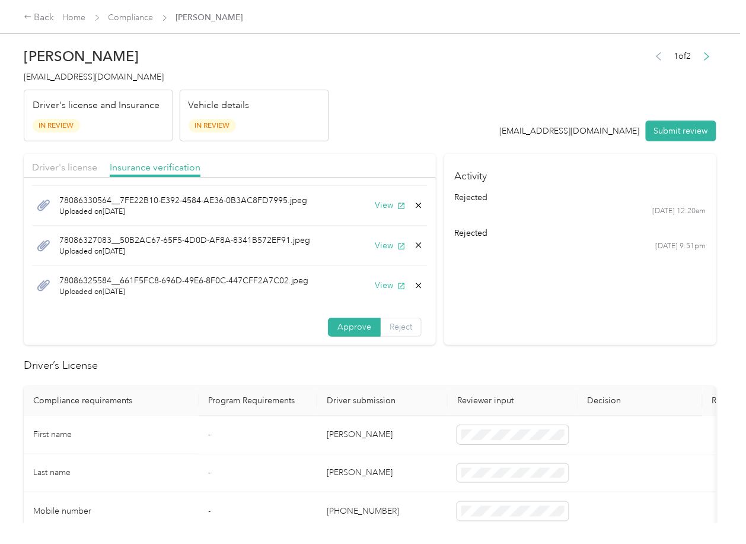
click at [390, 329] on span "Reject" at bounding box center [401, 327] width 23 height 10
click at [243, 411] on span "Incorrect insurance document upload" at bounding box center [247, 400] width 72 height 23
click at [544, 306] on section "Activity rejected [DATE] 12:20am rejected [DATE] 9:51pm" at bounding box center [580, 249] width 272 height 191
click at [377, 279] on button "View" at bounding box center [390, 285] width 31 height 12
click at [414, 284] on icon at bounding box center [418, 285] width 9 height 9
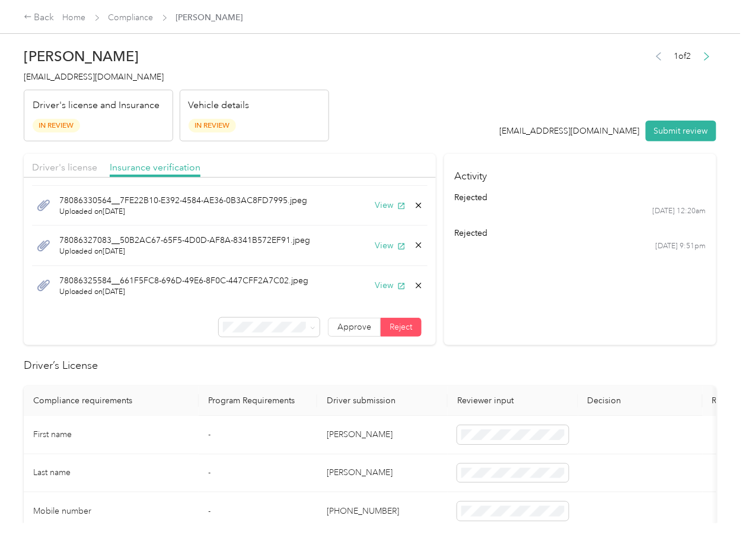
click at [382, 290] on button "Yes" at bounding box center [373, 294] width 23 height 19
click at [414, 285] on icon at bounding box center [418, 285] width 9 height 9
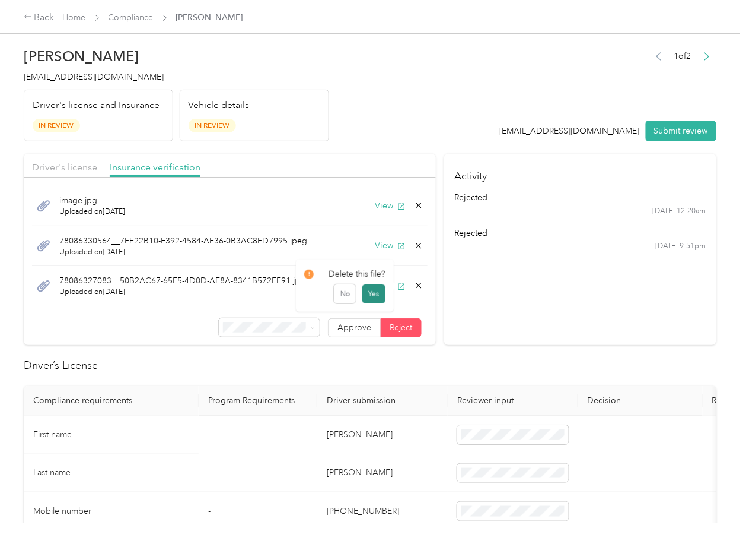
click at [375, 293] on button "Yes" at bounding box center [373, 293] width 23 height 19
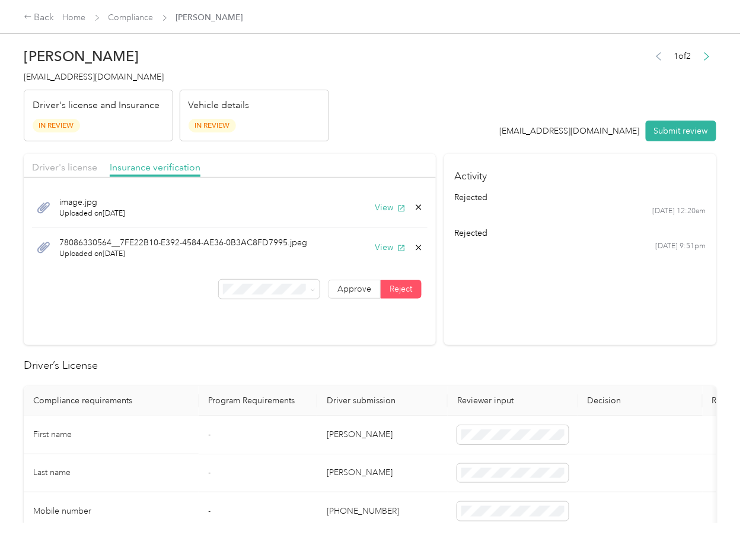
scroll to position [0, 0]
click at [417, 247] on icon at bounding box center [419, 246] width 5 height 5
click at [357, 255] on button "No" at bounding box center [357, 255] width 22 height 19
click at [398, 249] on icon "button" at bounding box center [402, 248] width 8 height 8
click at [414, 247] on icon at bounding box center [418, 247] width 9 height 9
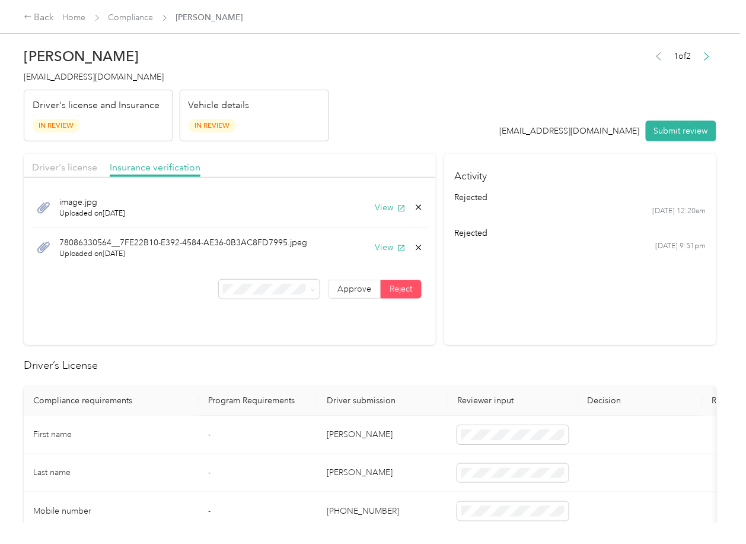
click at [383, 254] on button "Yes" at bounding box center [385, 256] width 23 height 19
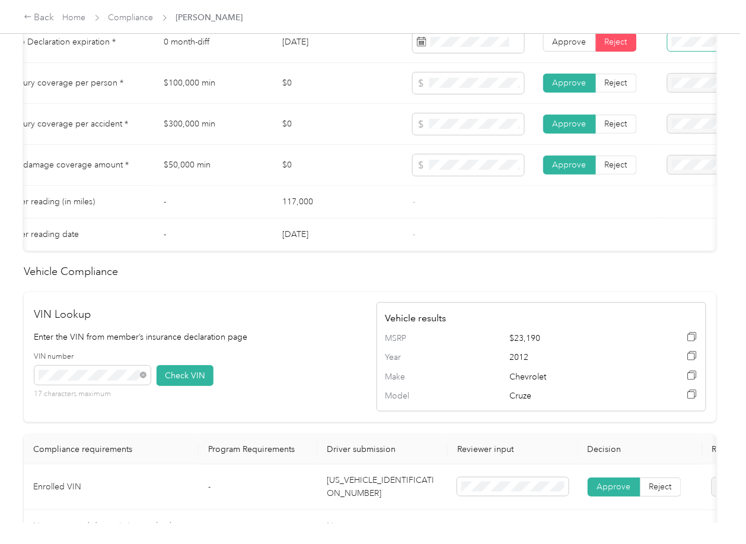
scroll to position [712, 0]
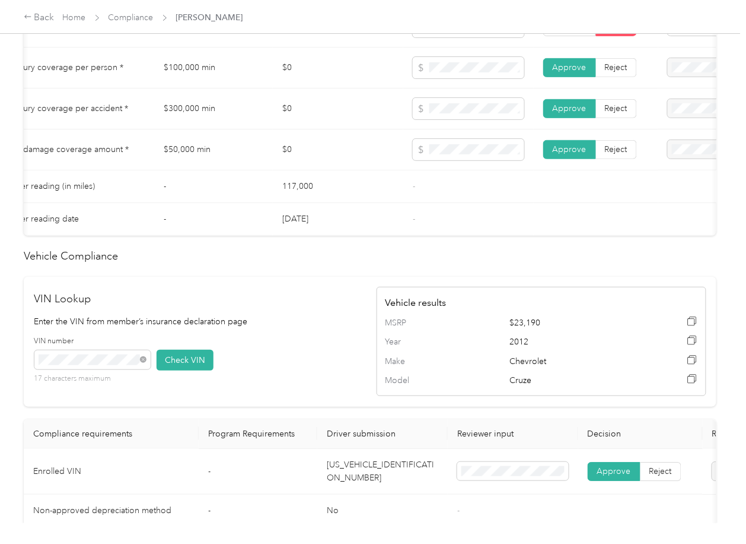
click at [347, 200] on td "117,000" at bounding box center [338, 186] width 131 height 33
click at [621, 88] on td "Approve Reject" at bounding box center [596, 67] width 125 height 41
click at [617, 113] on span "Reject" at bounding box center [616, 108] width 23 height 10
click at [614, 72] on span "Reject" at bounding box center [616, 67] width 23 height 10
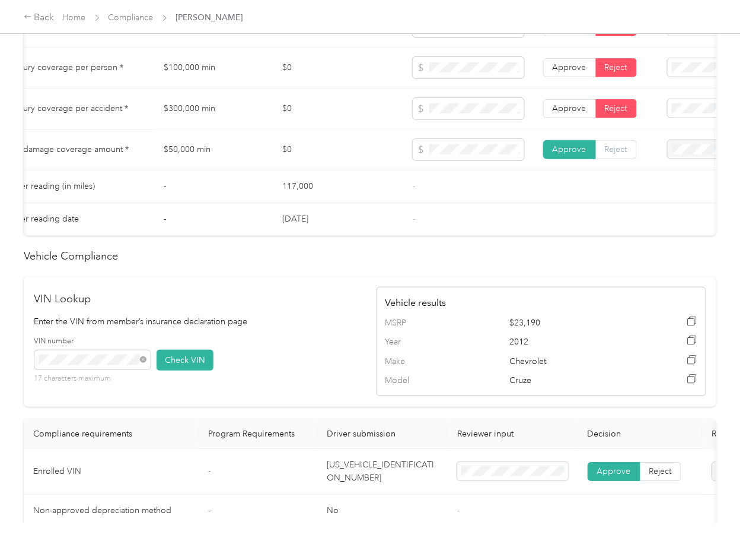
drag, startPoint x: 618, startPoint y: 161, endPoint x: 564, endPoint y: 235, distance: 91.7
click at [618, 154] on span "Reject" at bounding box center [616, 149] width 23 height 10
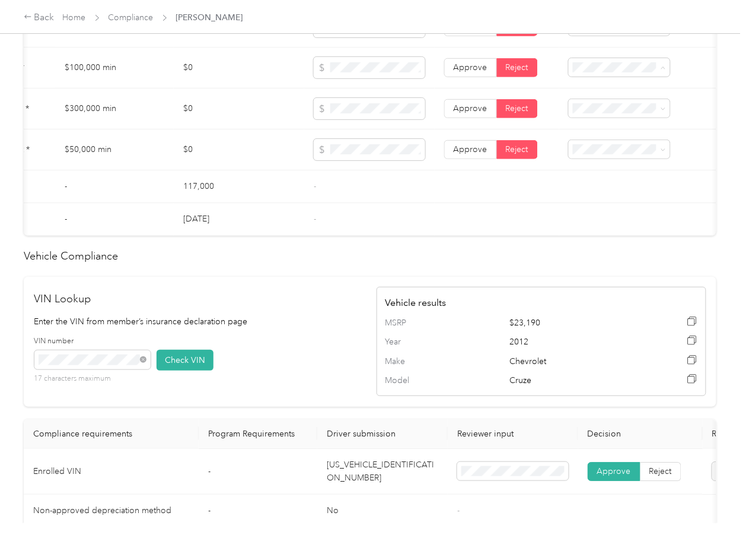
click at [586, 113] on span "Bodily Injury per person is missing from uploaded Insurance Policy doc" at bounding box center [610, 117] width 77 height 47
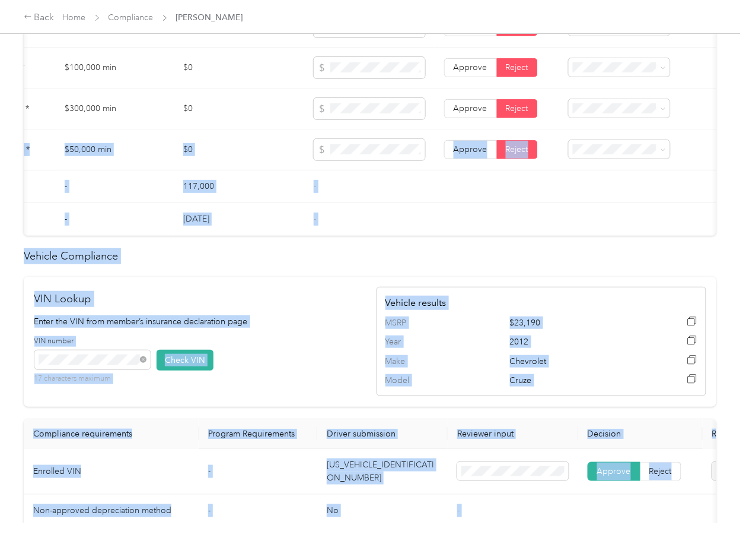
click at [587, 147] on td at bounding box center [638, 149] width 157 height 41
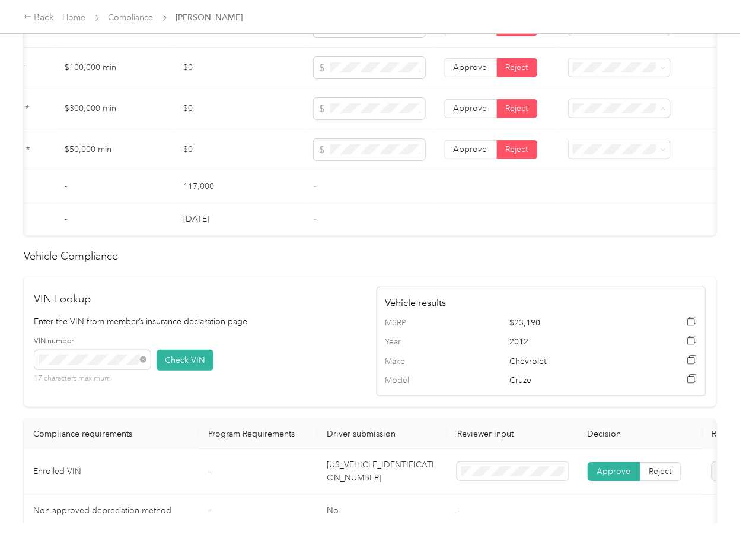
click at [600, 148] on span "Bodily Injury per accident is missing from uploaded Insurance Policy doc" at bounding box center [610, 159] width 77 height 47
click at [593, 186] on span "Property damage coverage is missing from uploaded Insurance Policy doc" at bounding box center [610, 200] width 77 height 47
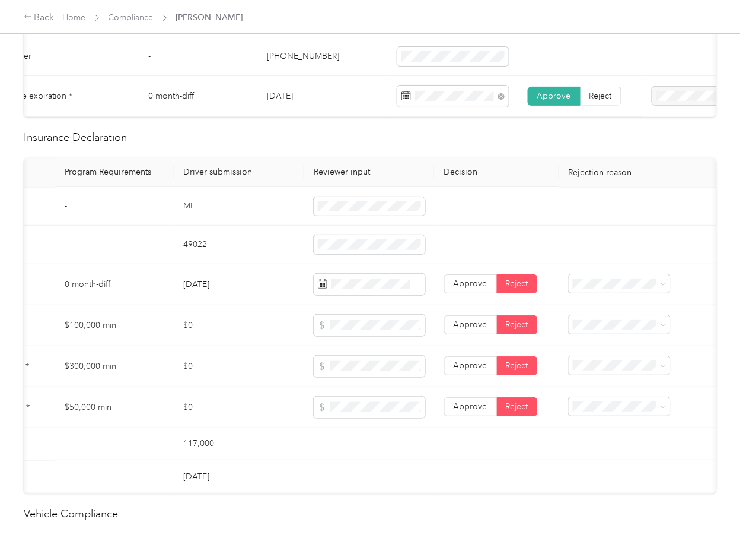
scroll to position [0, 0]
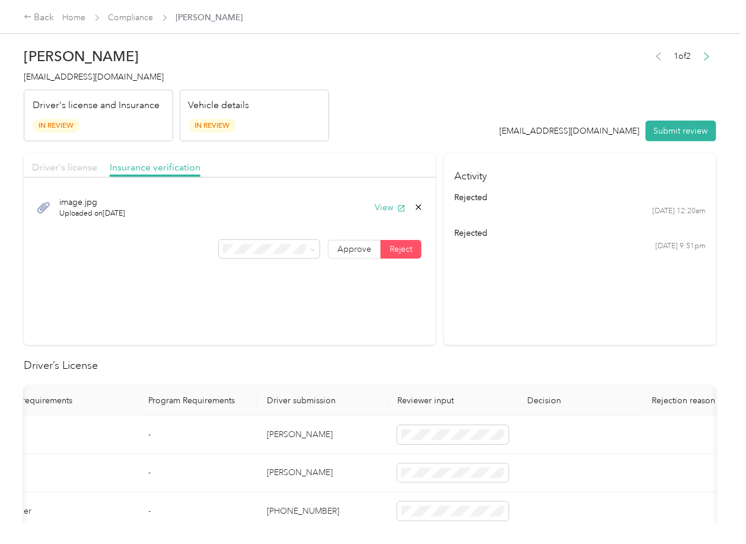
click at [68, 169] on span "Driver's license" at bounding box center [64, 166] width 65 height 11
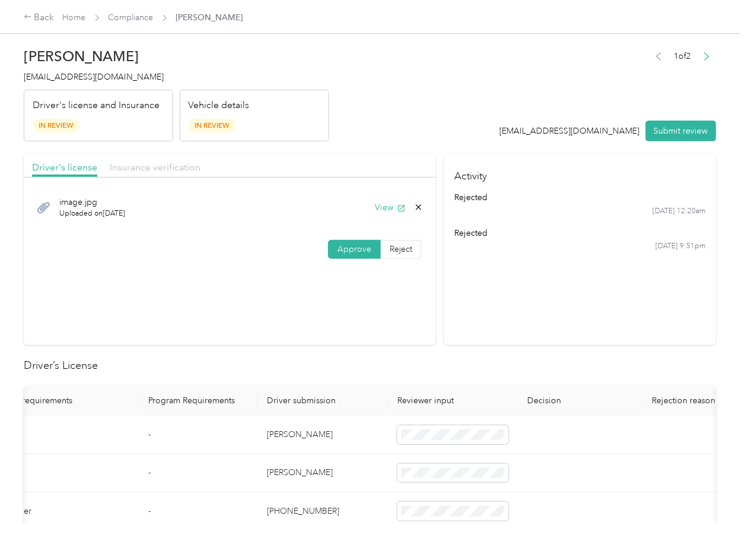
drag, startPoint x: 145, startPoint y: 167, endPoint x: 586, endPoint y: 183, distance: 441.2
click at [145, 168] on span "Insurance verification" at bounding box center [155, 166] width 91 height 11
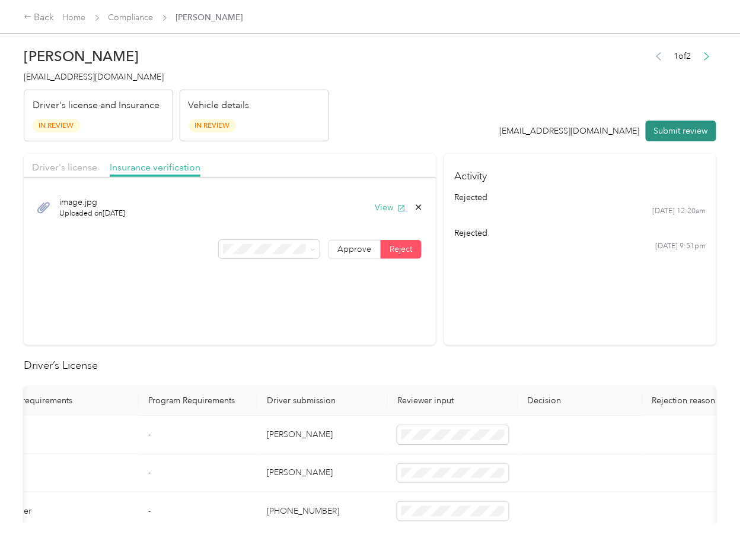
click at [659, 139] on button "Submit review" at bounding box center [681, 130] width 71 height 21
click at [70, 74] on span "[EMAIL_ADDRESS][DOMAIN_NAME]" at bounding box center [94, 77] width 140 height 10
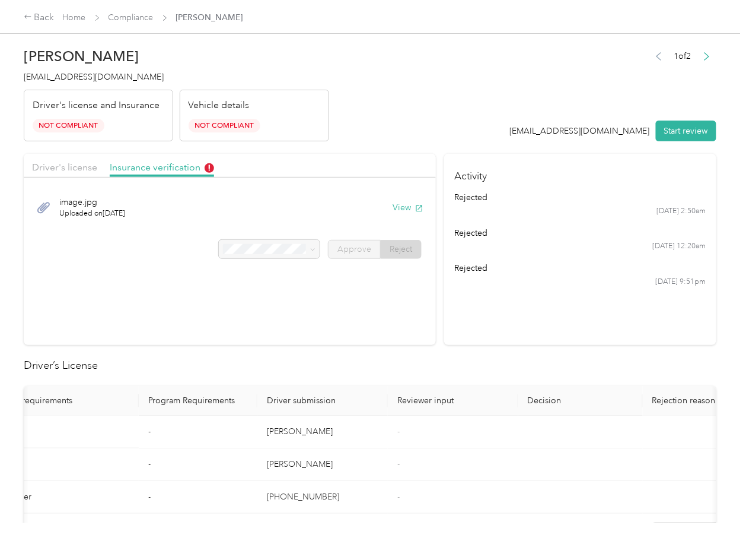
click at [361, 337] on section "Driver's license Insurance verification image.jpg Uploaded on [DATE] View Appro…" at bounding box center [230, 249] width 412 height 191
click at [128, 18] on link "Compliance" at bounding box center [131, 17] width 45 height 10
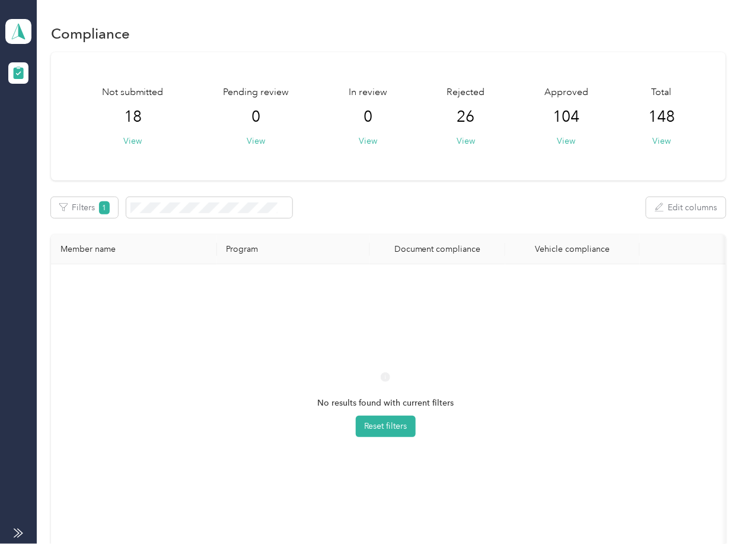
click at [309, 222] on div "Not submitted 18 View Pending review 0 View In review 0 View Rejected 26 View A…" at bounding box center [388, 309] width 675 height 514
click at [24, 32] on icon at bounding box center [18, 31] width 18 height 17
click at [61, 135] on div "You’re signed in as [EMAIL_ADDRESS][DOMAIN_NAME] Team dashboard Log out" at bounding box center [130, 96] width 250 height 94
click at [439, 202] on div "Filters 1 Edit columns" at bounding box center [388, 207] width 675 height 21
click at [13, 33] on icon at bounding box center [18, 31] width 18 height 17
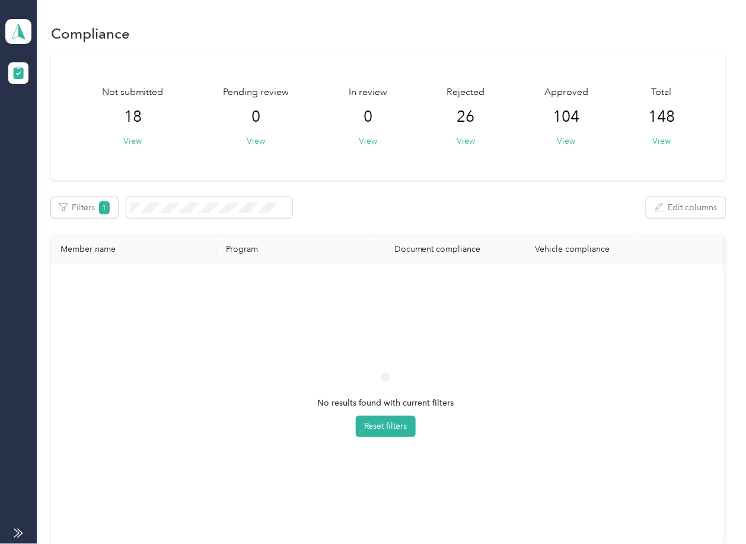
click at [43, 120] on div "Log out" at bounding box center [38, 124] width 46 height 12
